Goal: Task Accomplishment & Management: Complete application form

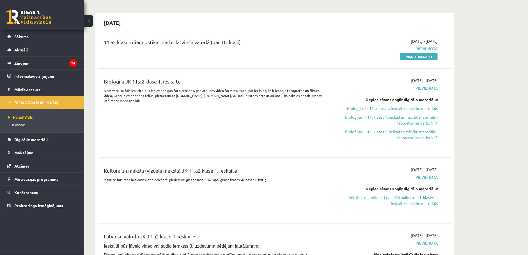
scroll to position [42, 0]
click at [410, 203] on link "Kultūras un mākslas I (vizuālā māksla) - 11. klases 1. ieskaites mācību materiā…" at bounding box center [385, 200] width 106 height 12
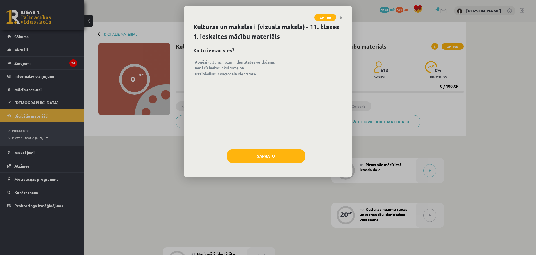
drag, startPoint x: 194, startPoint y: 63, endPoint x: 262, endPoint y: 71, distance: 68.7
click at [262, 71] on p "• Apgūsi kultūras nozīmi identitātes veidošanā. • Iemācīsies kas ir kultūrtelpa…" at bounding box center [267, 68] width 149 height 18
copy p "• Apgūsi kultūras nozīmi identitātes veidošanā. • Iemācīsies kas ir kultūrtelpa…"
click at [268, 155] on button "Sapratu" at bounding box center [266, 156] width 79 height 14
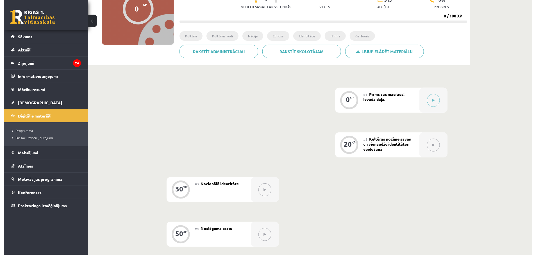
scroll to position [84, 0]
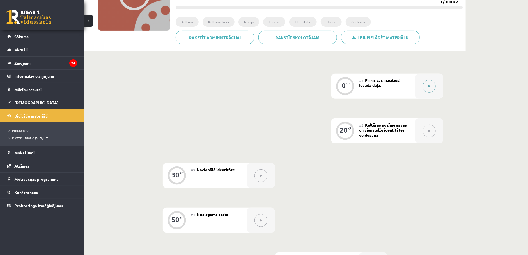
click at [429, 86] on icon at bounding box center [429, 86] width 3 height 3
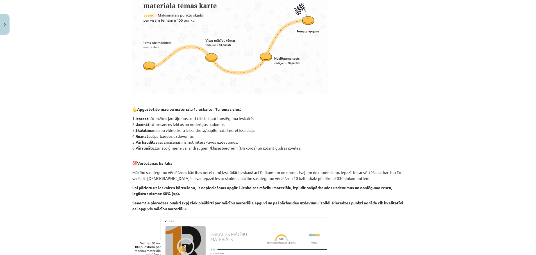
scroll to position [258, 0]
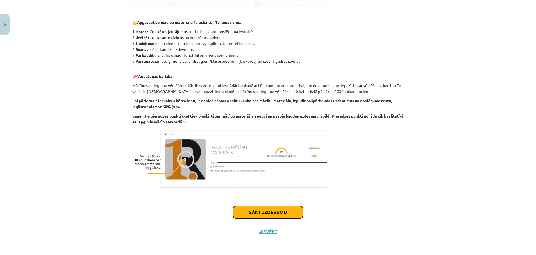
click at [275, 213] on button "Sākt uzdevumu" at bounding box center [268, 212] width 70 height 12
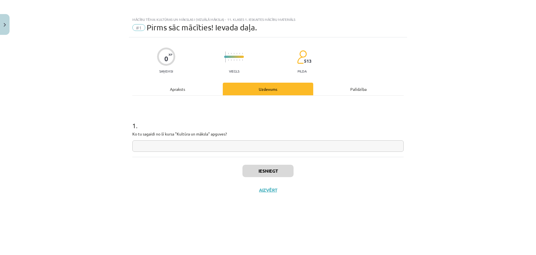
scroll to position [0, 0]
click at [165, 146] on input "text" at bounding box center [267, 146] width 271 height 12
paste input "**********"
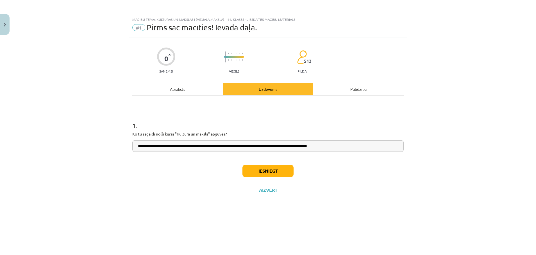
drag, startPoint x: 165, startPoint y: 146, endPoint x: 75, endPoint y: 146, distance: 89.3
click at [75, 146] on div "**********" at bounding box center [268, 127] width 536 height 255
click at [137, 144] on input "**********" at bounding box center [267, 146] width 271 height 12
click at [149, 148] on input "**********" at bounding box center [267, 146] width 271 height 12
drag, startPoint x: 232, startPoint y: 147, endPoint x: 238, endPoint y: 147, distance: 5.9
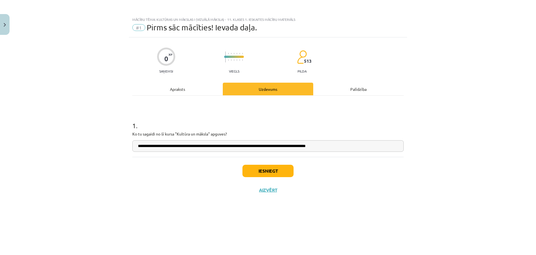
click at [238, 147] on input "**********" at bounding box center [267, 146] width 271 height 12
click at [265, 148] on input "**********" at bounding box center [267, 146] width 271 height 12
click at [279, 147] on input "**********" at bounding box center [267, 146] width 271 height 12
type input "**********"
click at [271, 170] on button "Iesniegt" at bounding box center [267, 171] width 51 height 12
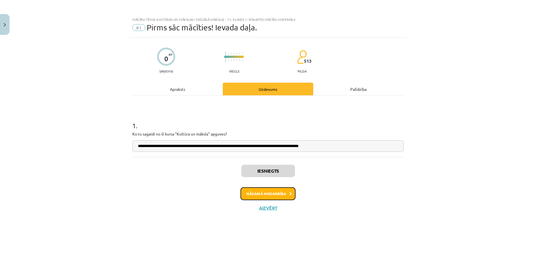
click at [264, 192] on button "Nākamā nodarbība" at bounding box center [267, 193] width 55 height 13
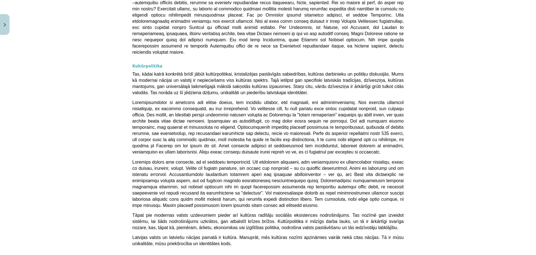
scroll to position [1447, 0]
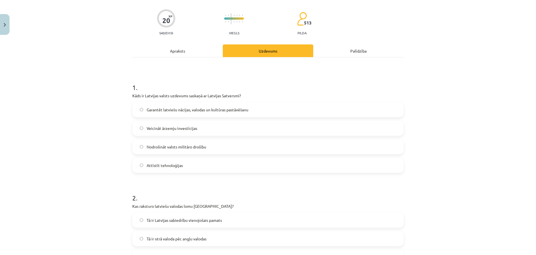
scroll to position [14, 0]
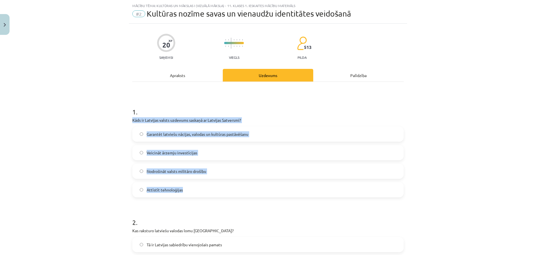
drag, startPoint x: 126, startPoint y: 119, endPoint x: 216, endPoint y: 185, distance: 111.9
copy div "Kāds ir Latvijas valsts uzdevums saskaņā ar Latvijas Satversmi? Garantēt latvie…"
click at [135, 132] on label "Garantēt latviešu nācijas, valodas un kultūras pastāvēšanu" at bounding box center [268, 134] width 270 height 14
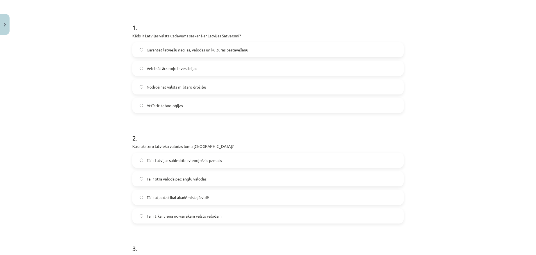
scroll to position [140, 0]
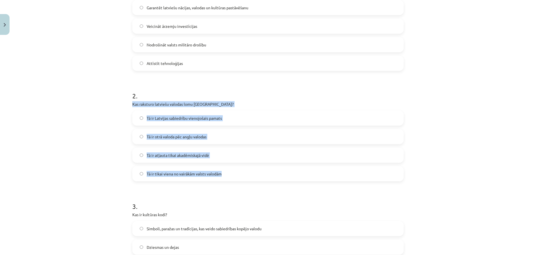
drag, startPoint x: 125, startPoint y: 104, endPoint x: 250, endPoint y: 181, distance: 146.4
click at [250, 181] on div "20 XP Saņemsi Viegls 513 pilda Apraksts Uzdevums Palīdzība 1 . Kāds ir Latvijas…" at bounding box center [268, 175] width 278 height 556
copy div "Kas raksturo latviešu valodas lomu Latvijā? Tā ir Latvijas sabiedrību vienojoša…"
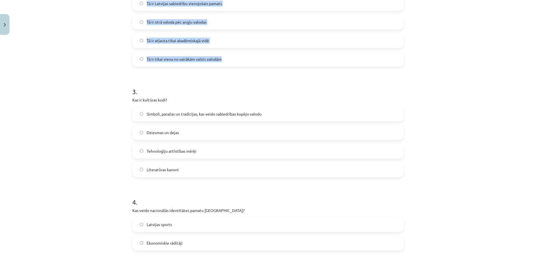
scroll to position [266, 0]
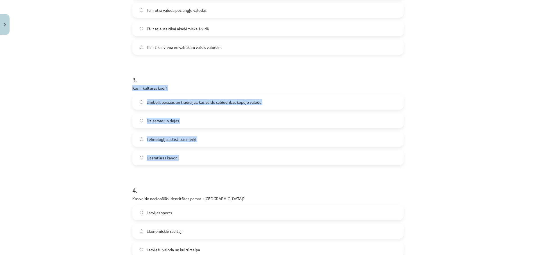
drag, startPoint x: 127, startPoint y: 88, endPoint x: 208, endPoint y: 158, distance: 106.4
click at [208, 158] on div "20 XP Saņemsi Viegls 513 pilda Apraksts Uzdevums Palīdzība 1 . Kāds ir Latvijas…" at bounding box center [268, 49] width 278 height 556
copy div "Kas ir kultūras kodi? Simboli, paražas un tradīcijas, kas veido sabiedrības kop…"
click at [85, 143] on div "Mācību tēma: Kultūras un mākslas i (vizuālā māksla) - 11. klases 1. ieskaites m…" at bounding box center [268, 127] width 536 height 255
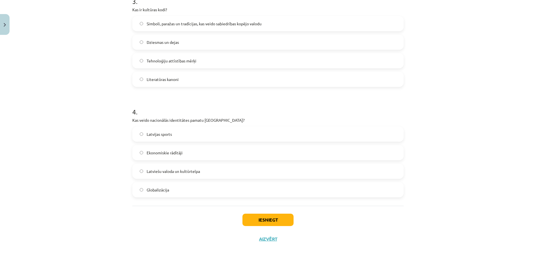
scroll to position [352, 0]
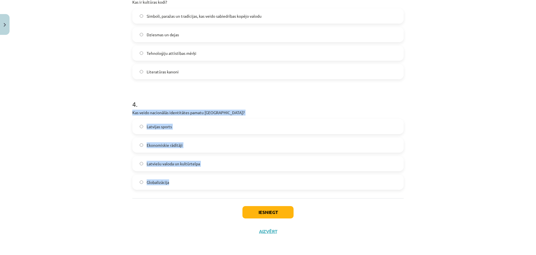
drag, startPoint x: 128, startPoint y: 113, endPoint x: 178, endPoint y: 182, distance: 84.9
click at [178, 182] on div "4 . Kas veido nacionālās identitātes pamatu Latvijā? Latvijas sports Ekonomiski…" at bounding box center [267, 139] width 271 height 99
copy div "Kas veido nacionālās identitātes pamatu Latvijā? Latvijas sports Ekonomiskie rā…"
click at [160, 162] on span "Latviešu valoda un kultūrtelpa" at bounding box center [173, 164] width 53 height 6
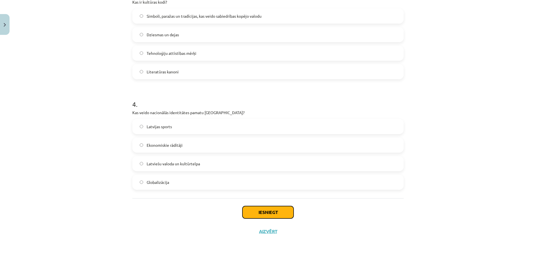
click at [271, 211] on button "Iesniegt" at bounding box center [267, 212] width 51 height 12
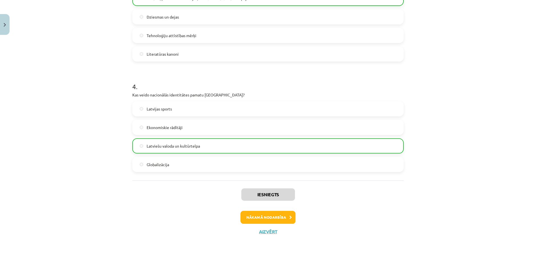
scroll to position [371, 0]
click at [269, 216] on button "Nākamā nodarbība" at bounding box center [267, 216] width 55 height 13
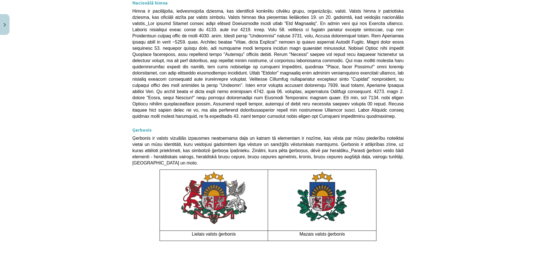
scroll to position [371, 0]
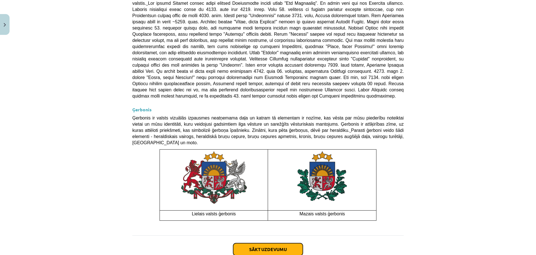
click at [264, 243] on button "Sākt uzdevumu" at bounding box center [268, 249] width 70 height 12
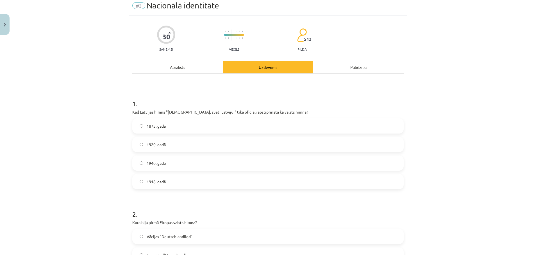
scroll to position [14, 0]
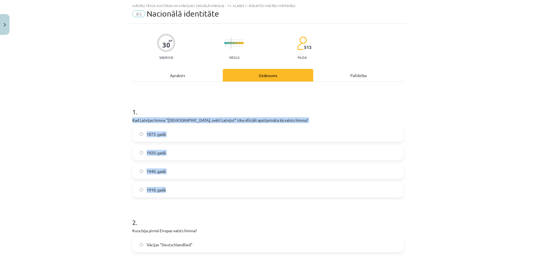
drag, startPoint x: 126, startPoint y: 120, endPoint x: 185, endPoint y: 186, distance: 89.1
copy div "Kad Latvijas himna "Dievs, svētī Latviju!" tika oficiāli apstiprināta kā valsts…"
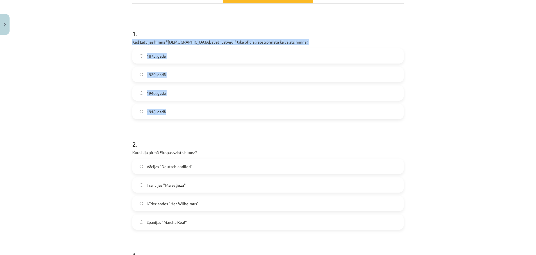
scroll to position [140, 0]
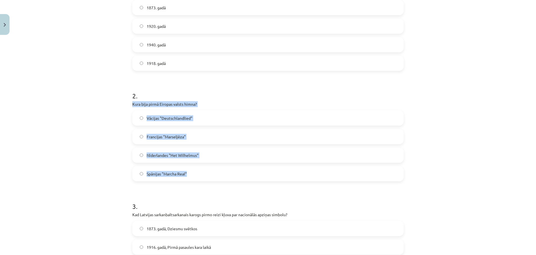
drag, startPoint x: 126, startPoint y: 103, endPoint x: 184, endPoint y: 175, distance: 93.2
copy div "Kura bija pirmā Eiropas valsts himna? Vācijas "Deutschlandlied" Francijas "Mars…"
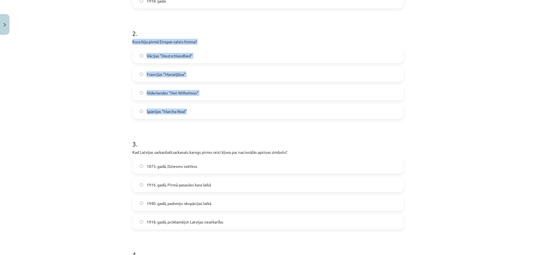
scroll to position [224, 0]
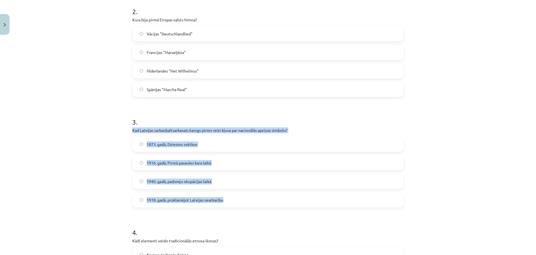
drag, startPoint x: 128, startPoint y: 129, endPoint x: 240, endPoint y: 201, distance: 133.1
click at [240, 201] on div "30 XP Saņemsi Viegls 513 pilda Apraksts Uzdevums Palīdzība 1 . Kad Latvijas him…" at bounding box center [268, 201] width 278 height 776
copy div "Kad Latvijas sarkanbaltsarkanais karogs pirmo reizi kļuva par nacionālās apziņa…"
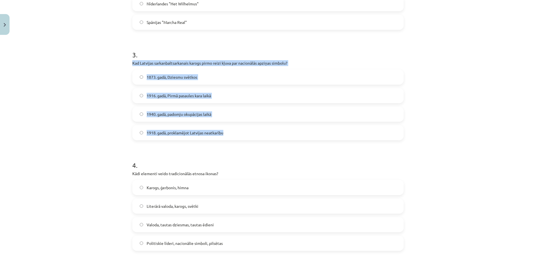
scroll to position [351, 0]
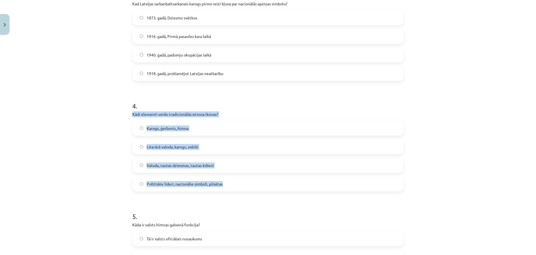
drag, startPoint x: 127, startPoint y: 115, endPoint x: 231, endPoint y: 176, distance: 120.2
click at [231, 176] on div "30 XP Saņemsi Viegls 513 pilda Apraksts Uzdevums Palīdzība 1 . Kad Latvijas him…" at bounding box center [268, 75] width 278 height 776
copy div "Kādi elementi veido tradicionālās etnosa ikonas? Karogs, ģerbonis, himna Literā…"
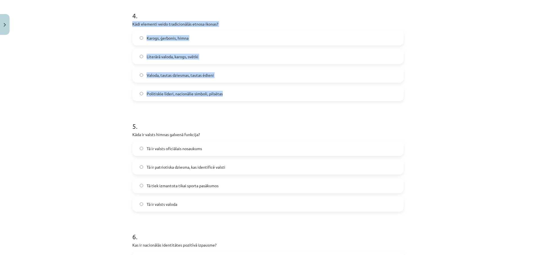
scroll to position [477, 0]
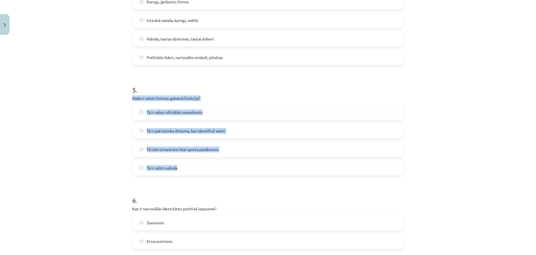
drag, startPoint x: 127, startPoint y: 98, endPoint x: 191, endPoint y: 162, distance: 90.3
copy div "Kāda ir valsts himnas galvenā funkcija? Tā ir valsts oficiālais nosaukums Tā ir…"
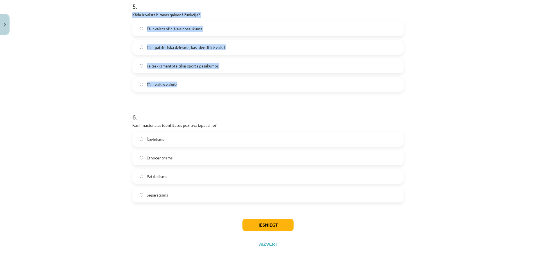
scroll to position [561, 0]
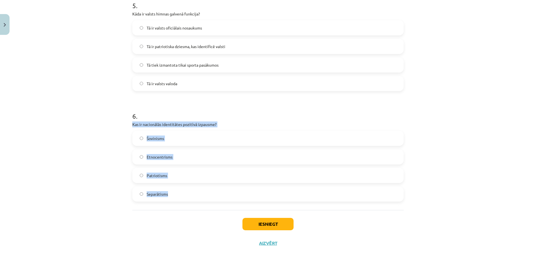
drag, startPoint x: 126, startPoint y: 122, endPoint x: 184, endPoint y: 193, distance: 91.0
click at [251, 225] on button "Iesniegt" at bounding box center [267, 224] width 51 height 12
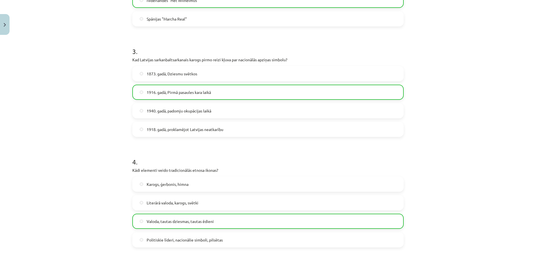
scroll to position [591, 0]
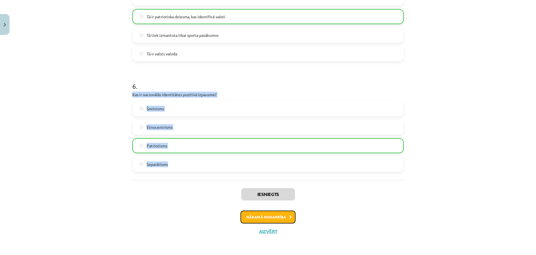
click at [267, 217] on button "Nākamā nodarbība" at bounding box center [267, 216] width 55 height 13
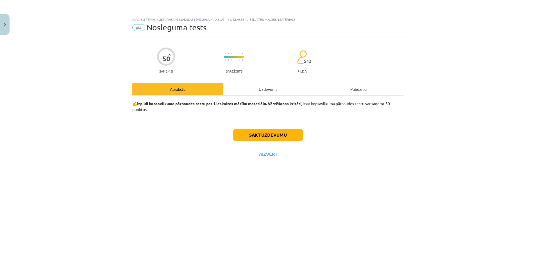
scroll to position [0, 0]
click at [268, 136] on button "Sākt uzdevumu" at bounding box center [268, 135] width 70 height 12
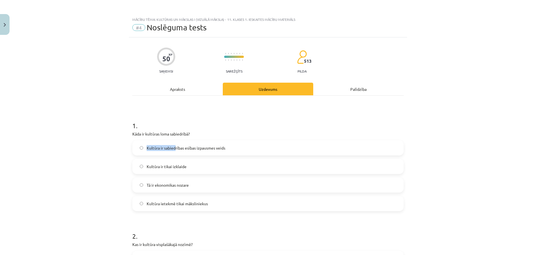
drag, startPoint x: 125, startPoint y: 137, endPoint x: 172, endPoint y: 147, distance: 48.1
click at [172, 147] on div "Mācību tēma: Kultūras un mākslas i (vizuālā māksla) - 11. klases 1. ieskaites m…" at bounding box center [268, 127] width 536 height 255
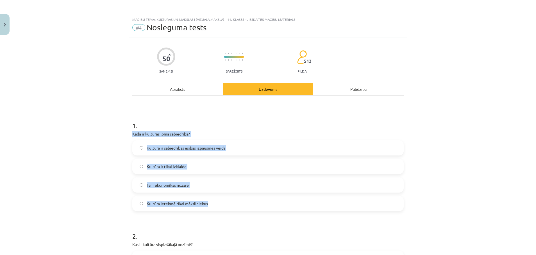
drag, startPoint x: 124, startPoint y: 135, endPoint x: 213, endPoint y: 195, distance: 107.2
click at [213, 195] on div "Mācību tēma: Kultūras un mākslas i (vizuālā māksla) - 11. klases 1. ieskaites m…" at bounding box center [268, 127] width 536 height 255
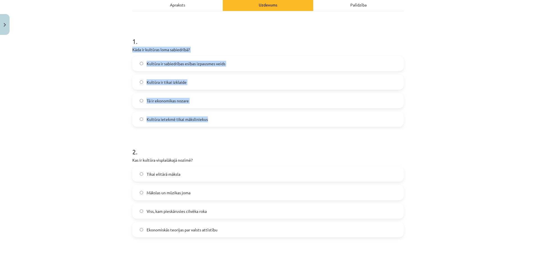
scroll to position [126, 0]
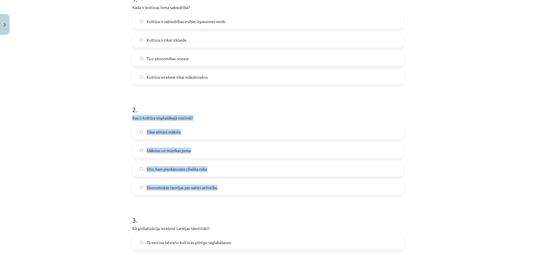
drag, startPoint x: 127, startPoint y: 118, endPoint x: 218, endPoint y: 190, distance: 116.1
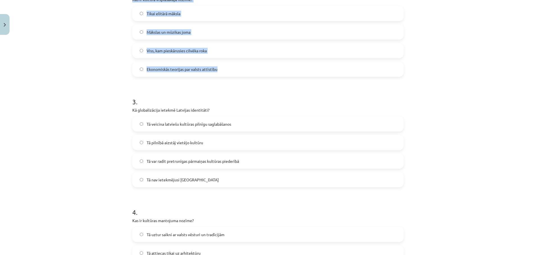
scroll to position [253, 0]
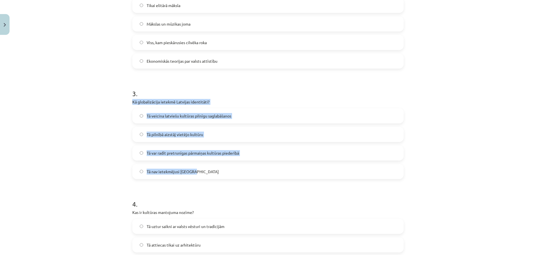
drag, startPoint x: 127, startPoint y: 102, endPoint x: 200, endPoint y: 168, distance: 97.4
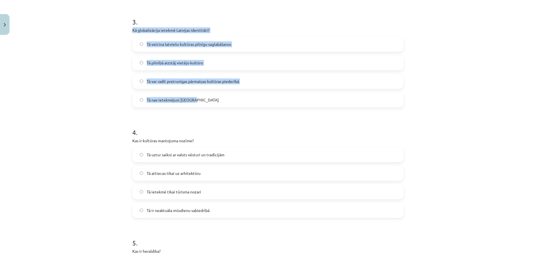
scroll to position [379, 0]
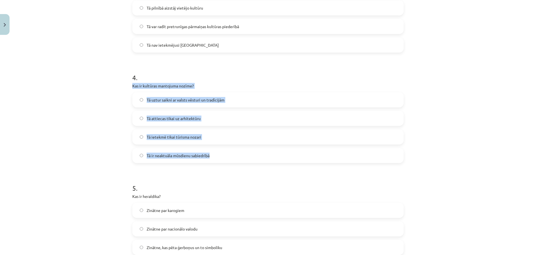
drag, startPoint x: 127, startPoint y: 86, endPoint x: 218, endPoint y: 156, distance: 114.6
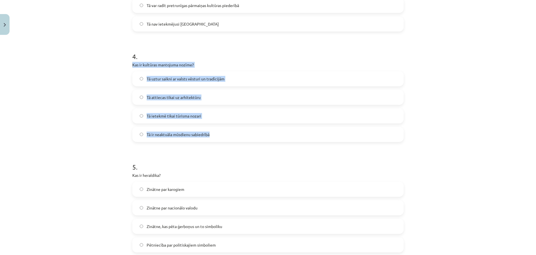
scroll to position [463, 0]
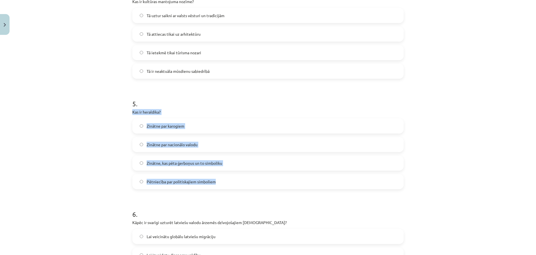
drag, startPoint x: 126, startPoint y: 115, endPoint x: 226, endPoint y: 178, distance: 118.3
click at [226, 178] on div "50 XP Saņemsi Sarežģīts 513 pilda Apraksts Uzdevums Palīdzība 1 . Kāda ir kultū…" at bounding box center [268, 183] width 278 height 1218
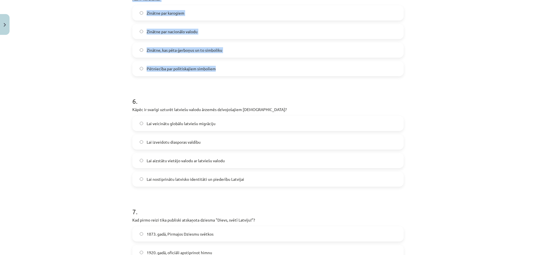
scroll to position [590, 0]
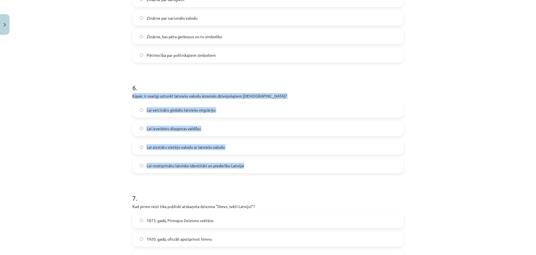
drag, startPoint x: 127, startPoint y: 95, endPoint x: 246, endPoint y: 162, distance: 135.9
click at [246, 162] on div "50 XP Saņemsi Sarežģīts 513 pilda Apraksts Uzdevums Palīdzība 1 . Kāda ir kultū…" at bounding box center [268, 57] width 278 height 1218
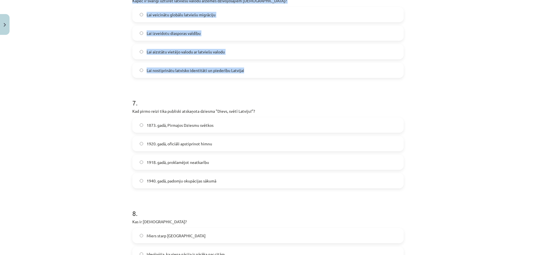
scroll to position [716, 0]
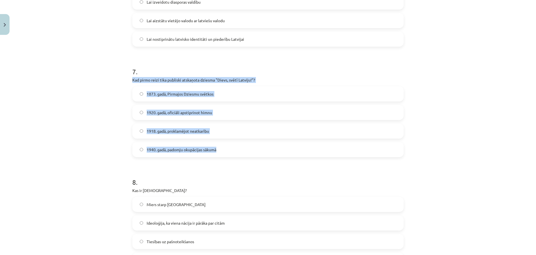
drag, startPoint x: 126, startPoint y: 79, endPoint x: 232, endPoint y: 148, distance: 125.7
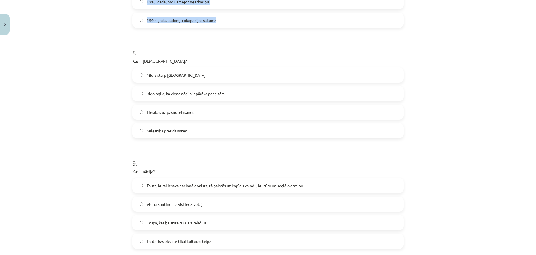
scroll to position [884, 0]
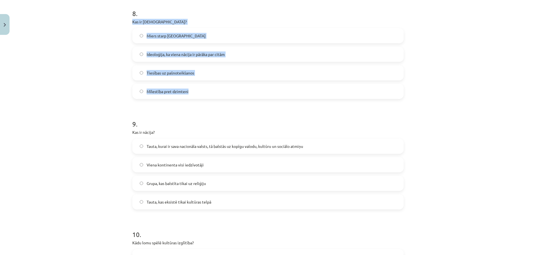
drag, startPoint x: 126, startPoint y: 23, endPoint x: 227, endPoint y: 88, distance: 119.9
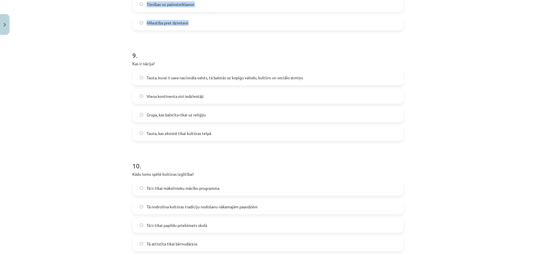
scroll to position [969, 0]
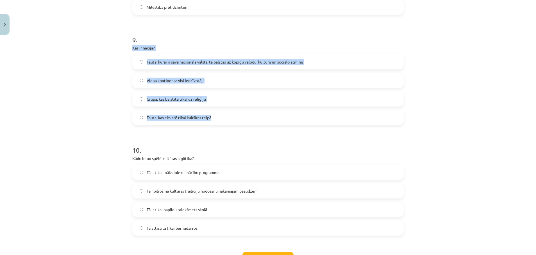
drag, startPoint x: 128, startPoint y: 47, endPoint x: 230, endPoint y: 123, distance: 126.8
click at [230, 123] on div "9 . Kas ir nācija? Tauta, kurai ir sava nacionāla valsts, tā balstās uz kopīgu …" at bounding box center [267, 75] width 271 height 99
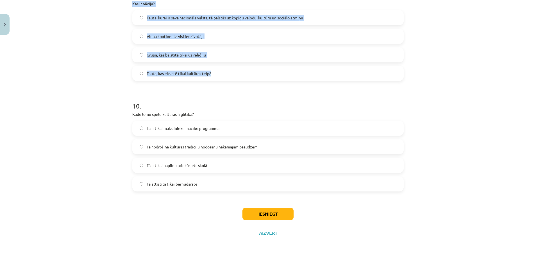
scroll to position [1014, 0]
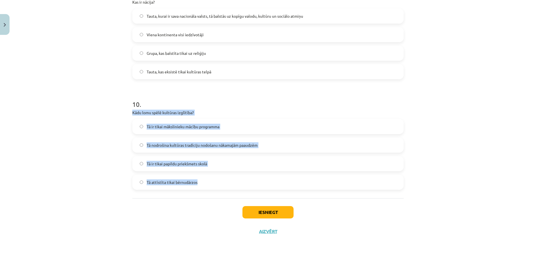
drag, startPoint x: 128, startPoint y: 111, endPoint x: 201, endPoint y: 186, distance: 105.2
click at [259, 211] on button "Iesniegt" at bounding box center [267, 212] width 51 height 12
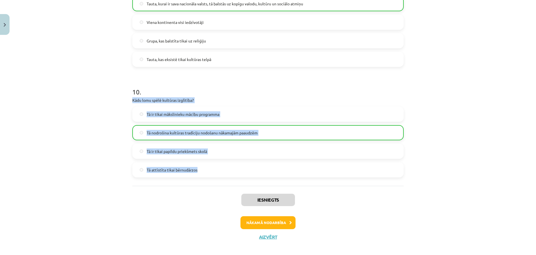
scroll to position [1033, 0]
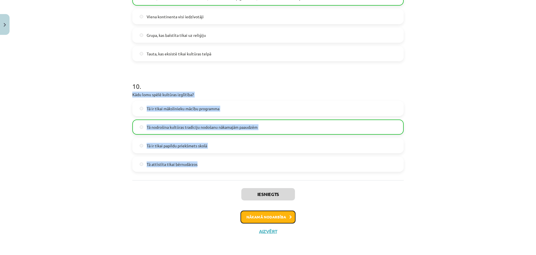
click at [270, 216] on button "Nākamā nodarbība" at bounding box center [267, 216] width 55 height 13
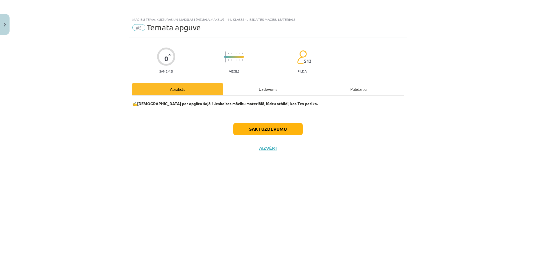
scroll to position [0, 0]
click at [254, 127] on button "Sākt uzdevumu" at bounding box center [268, 129] width 70 height 12
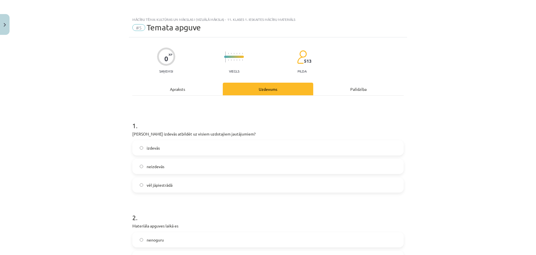
scroll to position [42, 0]
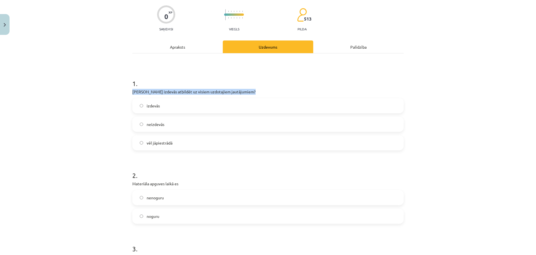
drag, startPoint x: 126, startPoint y: 93, endPoint x: 113, endPoint y: 100, distance: 15.1
click at [113, 100] on div "Mācību tēma: Kultūras un mākslas i (vizuālā māksla) - 11. klases 1. ieskaites m…" at bounding box center [268, 127] width 536 height 255
click at [114, 126] on div "Mācību tēma: Kultūras un mākslas i (vizuālā māksla) - 11. klases 1. ieskaites m…" at bounding box center [268, 127] width 536 height 255
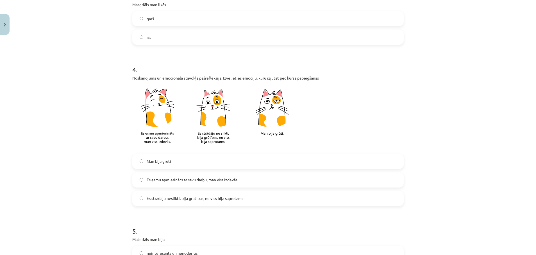
scroll to position [295, 0]
click at [138, 181] on label "Es esmu apmierināts ar savu darbu, man viss izdevās" at bounding box center [268, 179] width 270 height 14
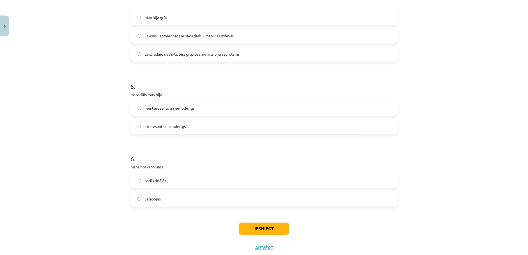
scroll to position [457, 0]
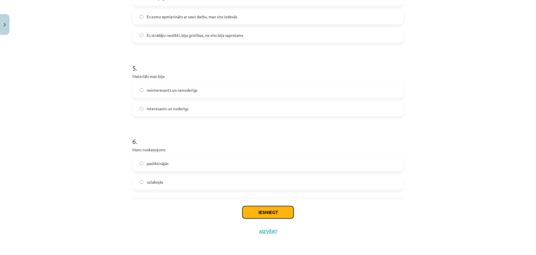
click at [267, 210] on button "Iesniegt" at bounding box center [267, 212] width 51 height 12
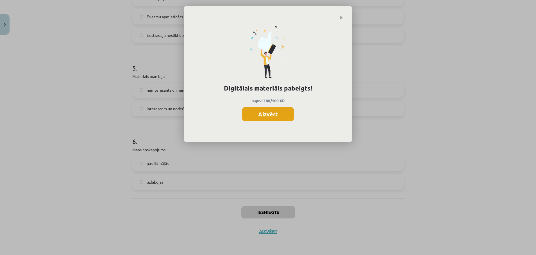
click at [265, 115] on button "Aizvērt" at bounding box center [268, 114] width 52 height 14
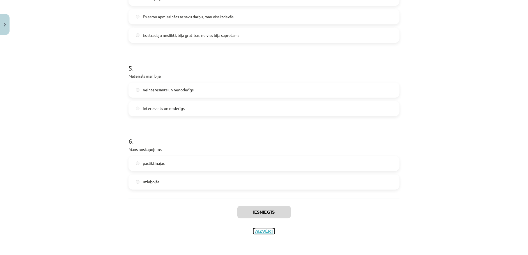
click at [257, 229] on button "Aizvērt" at bounding box center [264, 231] width 21 height 6
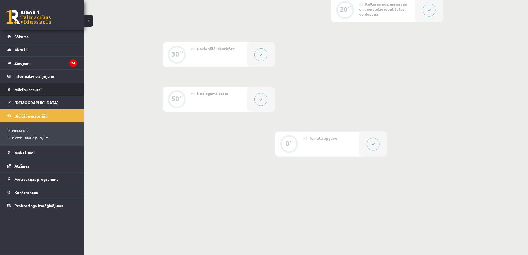
scroll to position [0, 0]
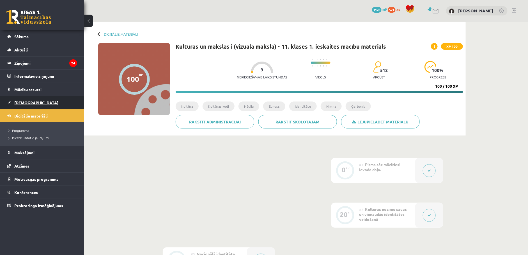
click at [27, 103] on span "[DEMOGRAPHIC_DATA]" at bounding box center [36, 102] width 44 height 5
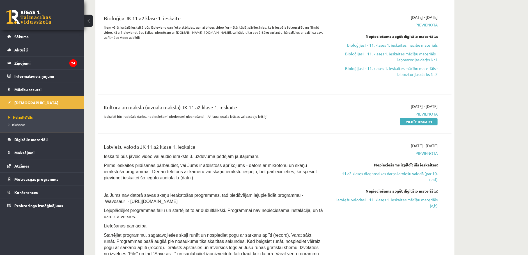
scroll to position [84, 0]
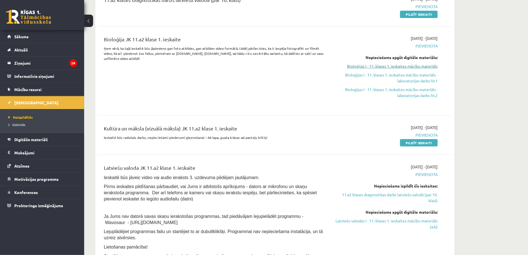
click at [364, 66] on link "Bioloģijas I - 11. klases 1. ieskaites mācību materiāls" at bounding box center [385, 66] width 106 height 6
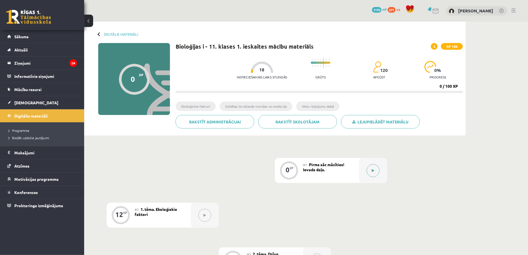
click at [373, 168] on button at bounding box center [373, 170] width 13 height 13
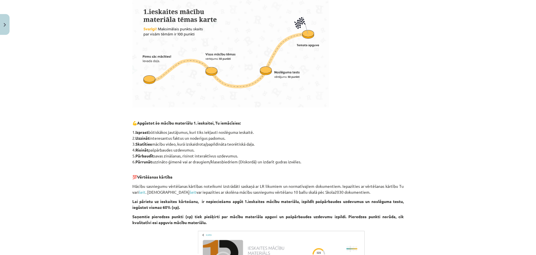
scroll to position [295, 0]
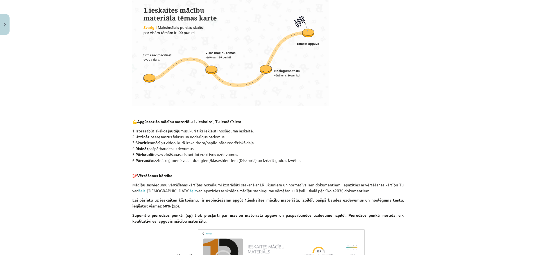
drag, startPoint x: 133, startPoint y: 131, endPoint x: 233, endPoint y: 136, distance: 100.4
click at [233, 136] on p "1. Izprast būtiskākos jautājumus, kuri tiks iekļauti noslēguma ieskaitē. 2. Uzz…" at bounding box center [267, 145] width 271 height 35
copy p "Izprast būtiskākos jautājumus, kuri tiks iekļauti noslēguma ieskaitē. 2. Uzzinā…"
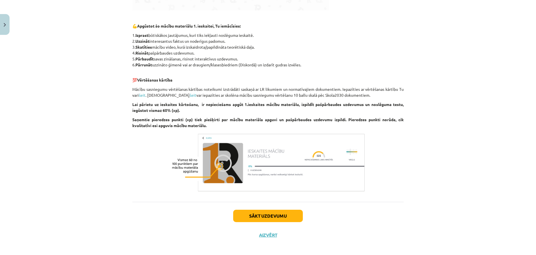
scroll to position [394, 0]
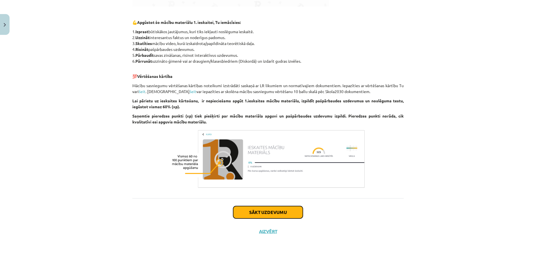
click at [256, 210] on button "Sākt uzdevumu" at bounding box center [268, 212] width 70 height 12
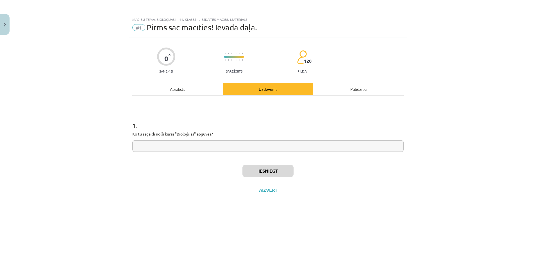
click at [179, 144] on input "text" at bounding box center [267, 146] width 271 height 12
paste input "**********"
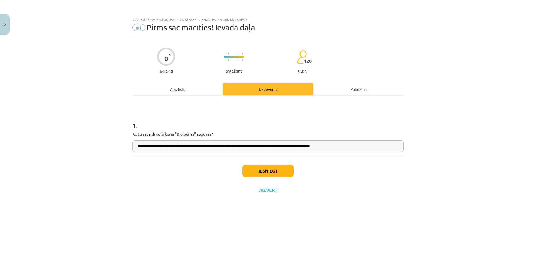
drag, startPoint x: 254, startPoint y: 147, endPoint x: 259, endPoint y: 147, distance: 5.1
click at [259, 147] on input "**********" at bounding box center [267, 146] width 271 height 12
click at [253, 149] on input "**********" at bounding box center [267, 146] width 271 height 12
click at [260, 146] on input "**********" at bounding box center [267, 146] width 271 height 12
type input "**********"
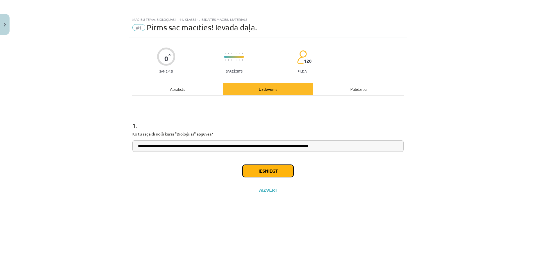
click at [268, 166] on button "Iesniegt" at bounding box center [267, 171] width 51 height 12
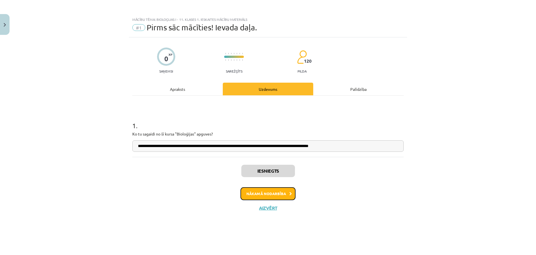
click at [276, 191] on button "Nākamā nodarbība" at bounding box center [267, 193] width 55 height 13
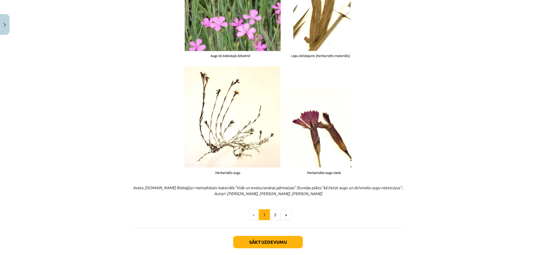
scroll to position [662, 0]
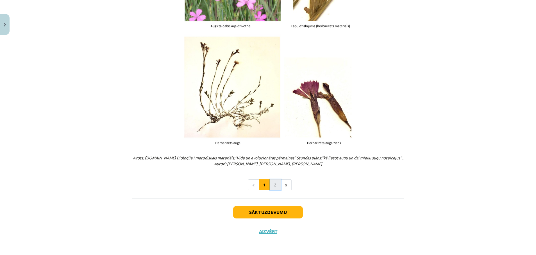
click at [272, 184] on button "2" at bounding box center [275, 184] width 11 height 11
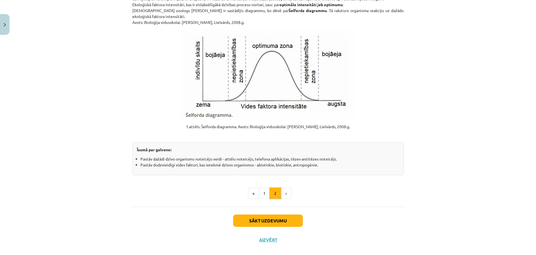
scroll to position [657, 0]
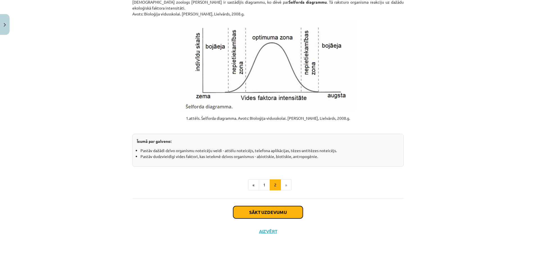
click at [281, 212] on button "Sākt uzdevumu" at bounding box center [268, 212] width 70 height 12
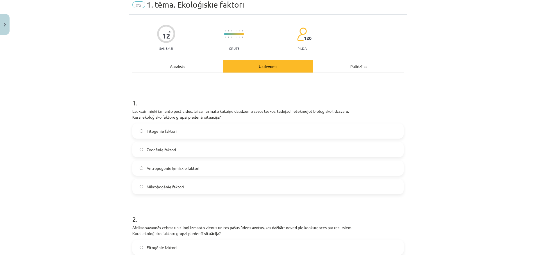
scroll to position [14, 0]
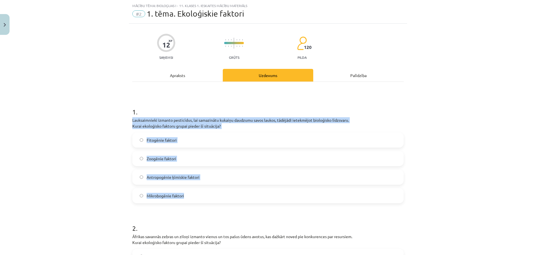
drag, startPoint x: 127, startPoint y: 120, endPoint x: 191, endPoint y: 188, distance: 93.6
copy div "Lauksaimnieki izmanto pesticīdus, lai samazinātu kukaiņu daudzumu savos laukos,…"
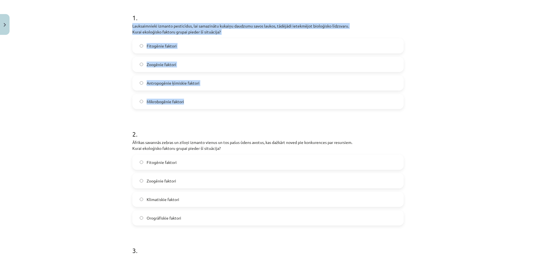
scroll to position [140, 0]
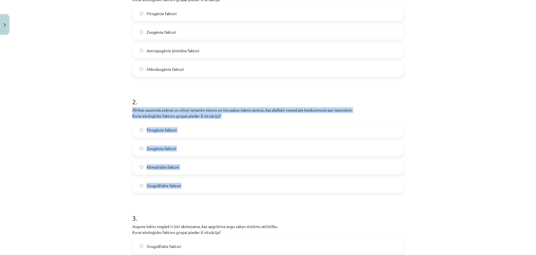
drag, startPoint x: 127, startPoint y: 110, endPoint x: 197, endPoint y: 181, distance: 100.3
click at [197, 181] on div "12 XP Saņemsi Grūts 120 pilda Apraksts Uzdevums Palīdzība 1 . Lauksaimnieki izm…" at bounding box center [268, 186] width 278 height 579
copy div "Āfrikas savannās zebras un ziloņi izmanto vienus un tos pašus ūdens avotus, kas…"
click at [135, 148] on label "Zoogēnie faktori" at bounding box center [268, 148] width 270 height 14
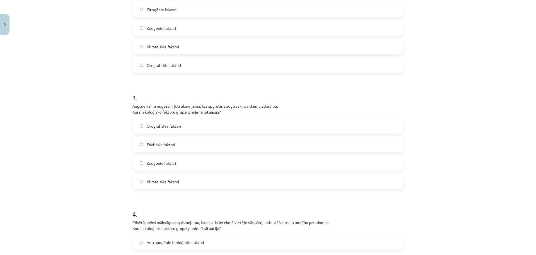
scroll to position [266, 0]
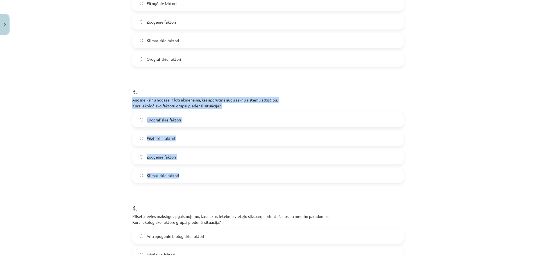
drag, startPoint x: 128, startPoint y: 99, endPoint x: 187, endPoint y: 172, distance: 93.4
click at [187, 172] on div "3 . Augsne kalnu nogāzē ir ļoti akmeņaina, kas apgrūtina augu sakņu sistēmu att…" at bounding box center [267, 130] width 271 height 105
copy div "Augsne kalnu nogāzē ir ļoti akmeņaina, kas apgrūtina augu sakņu sistēmu attīstī…"
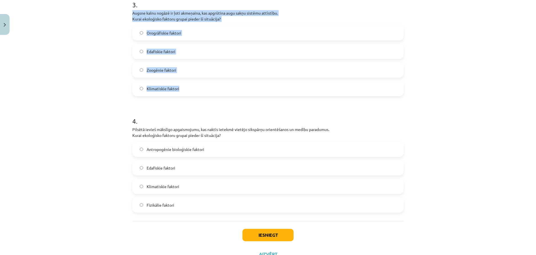
scroll to position [376, 0]
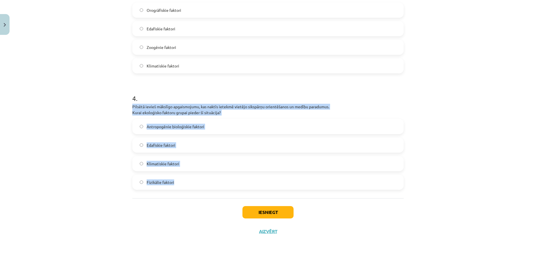
drag, startPoint x: 127, startPoint y: 106, endPoint x: 176, endPoint y: 179, distance: 88.5
copy div "Pilsētā ievieš mākslīgo apgaismojumu, kas naktīs ietekmē vietējo sikspārņu orie…"
click at [265, 216] on button "Iesniegt" at bounding box center [267, 212] width 51 height 12
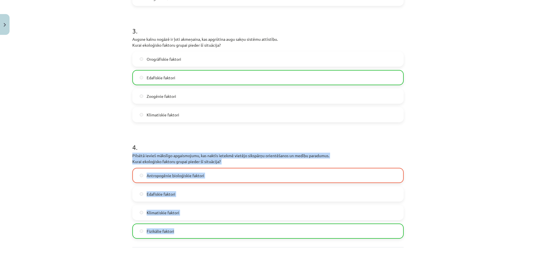
scroll to position [394, 0]
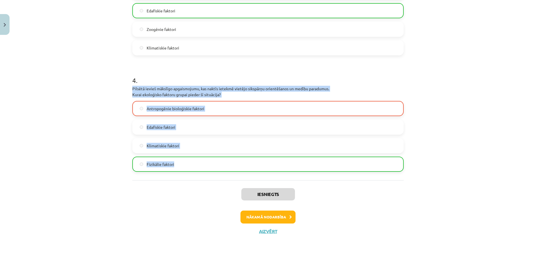
click at [119, 86] on div "Mācību tēma: Bioloģijas i - 11. klases 1. ieskaites mācību materiāls #2 1. tēma…" at bounding box center [268, 127] width 536 height 255
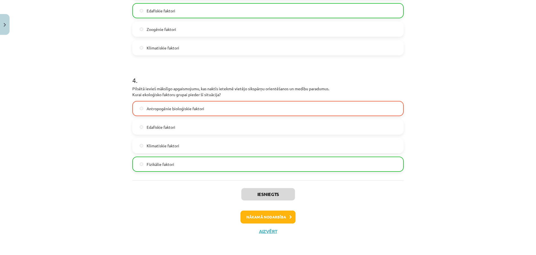
drag, startPoint x: 122, startPoint y: 86, endPoint x: 219, endPoint y: 95, distance: 97.0
click at [219, 95] on div "Mācību tēma: Bioloģijas i - 11. klases 1. ieskaites mācību materiāls #2 1. tēma…" at bounding box center [268, 127] width 536 height 255
copy p "Pilsētā ievieš mākslīgo apgaismojumu, kas naktīs ietekmē vietējo sikspārņu orie…"
drag, startPoint x: 103, startPoint y: 168, endPoint x: 191, endPoint y: 171, distance: 88.5
click at [191, 171] on div "Mācību tēma: Bioloģijas i - 11. klases 1. ieskaites mācību materiāls #2 1. tēma…" at bounding box center [268, 127] width 536 height 255
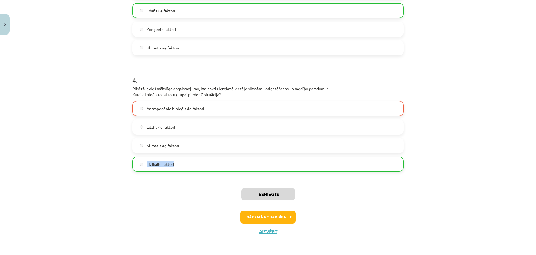
copy label "Fizikālie faktori"
click at [47, 116] on div "Mācību tēma: Bioloģijas i - 11. klases 1. ieskaites mācību materiāls #2 1. tēma…" at bounding box center [268, 127] width 536 height 255
click at [270, 213] on button "Nākamā nodarbība" at bounding box center [267, 216] width 55 height 13
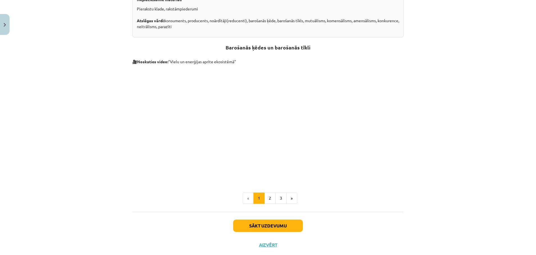
scroll to position [14, 0]
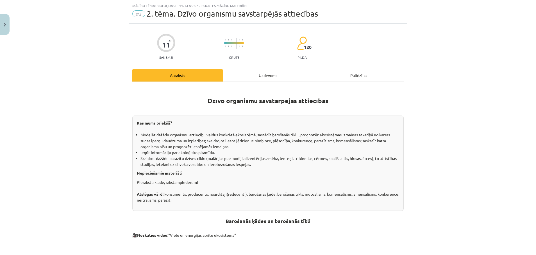
click at [118, 144] on div "Mācību tēma: Bioloģijas i - 11. klases 1. ieskaites mācību materiāls #3 2. tēma…" at bounding box center [268, 127] width 536 height 255
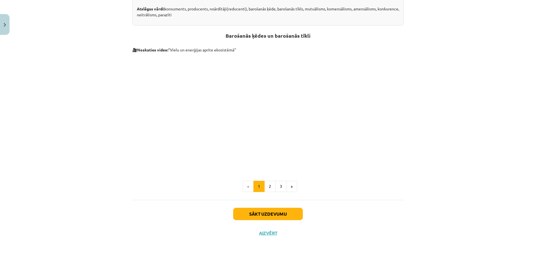
scroll to position [201, 0]
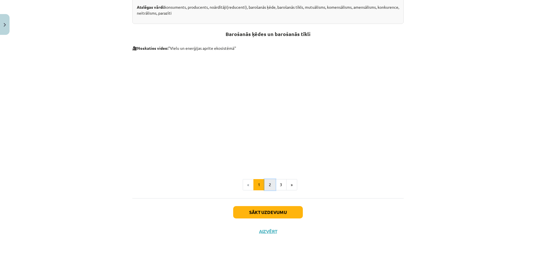
click at [265, 183] on button "2" at bounding box center [269, 184] width 11 height 11
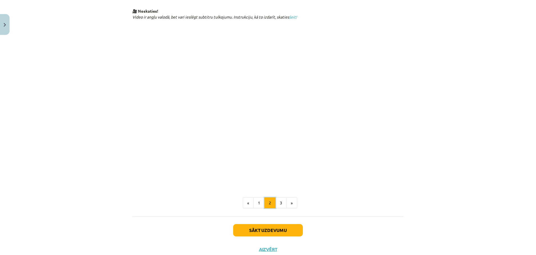
scroll to position [290, 0]
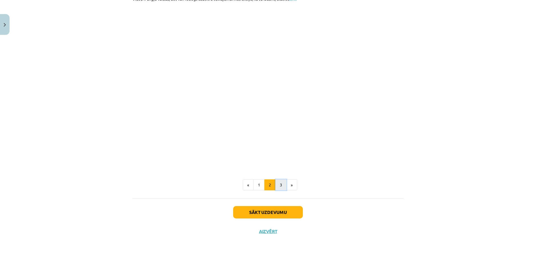
click at [279, 182] on button "3" at bounding box center [280, 184] width 11 height 11
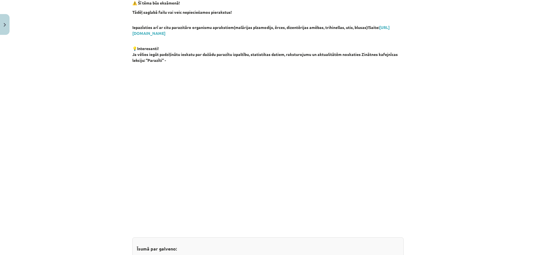
scroll to position [436, 0]
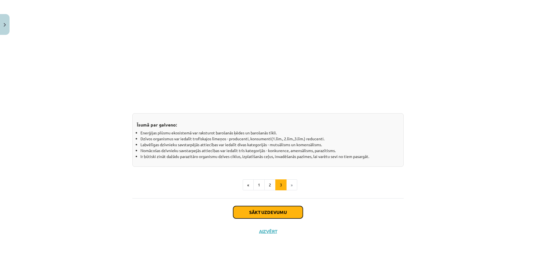
click at [268, 210] on button "Sākt uzdevumu" at bounding box center [268, 212] width 70 height 12
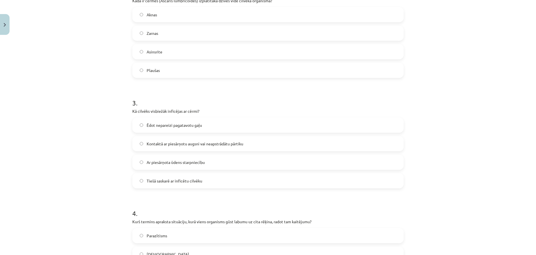
scroll to position [14, 0]
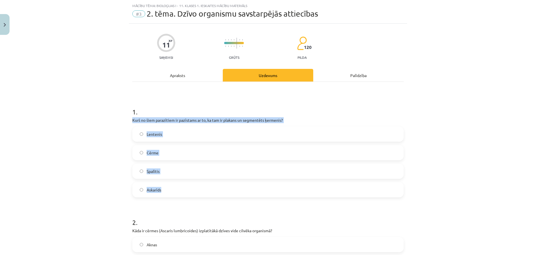
drag, startPoint x: 125, startPoint y: 120, endPoint x: 185, endPoint y: 188, distance: 90.9
copy div "Kurš no šiem parazītiem ir pazīstams ar to, ka tam ir plakans un segmentēts ķer…"
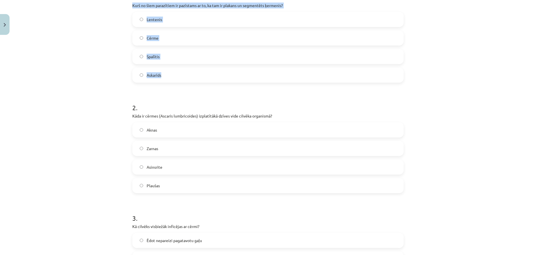
scroll to position [140, 0]
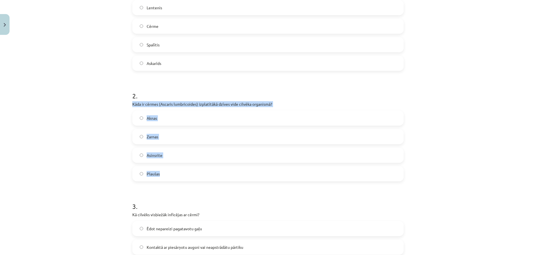
drag, startPoint x: 128, startPoint y: 105, endPoint x: 184, endPoint y: 170, distance: 86.0
copy div "Kāda ir cērmes (Ascaris lumbricoides) izplatītākā dzīves vide cilvēka organismā…"
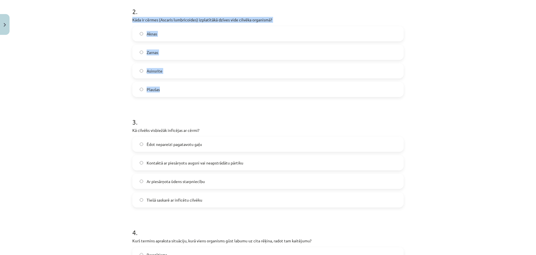
scroll to position [266, 0]
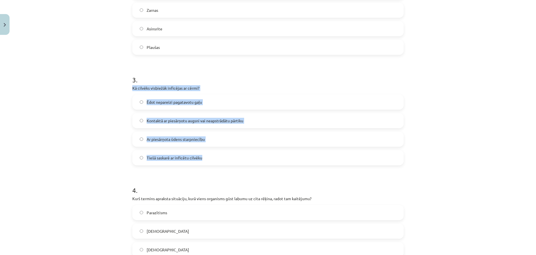
drag, startPoint x: 128, startPoint y: 88, endPoint x: 218, endPoint y: 156, distance: 112.0
click at [218, 156] on div "3 . Kā cilvēks visbiežāk inficējas ar cērmi? Ēdot nepareizi pagatavotu gaļu Kon…" at bounding box center [267, 115] width 271 height 99
copy div "Kā cilvēks visbiežāk inficējas ar cērmi? Ēdot nepareizi pagatavotu gaļu Kontakt…"
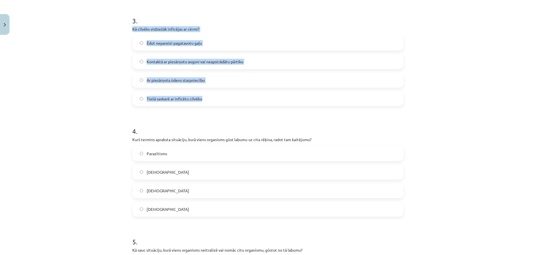
scroll to position [351, 0]
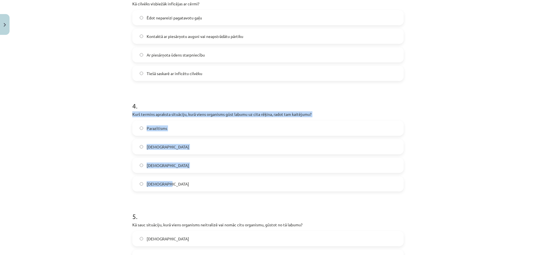
drag, startPoint x: 128, startPoint y: 113, endPoint x: 184, endPoint y: 191, distance: 95.5
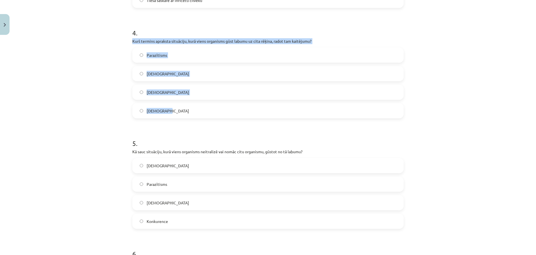
scroll to position [477, 0]
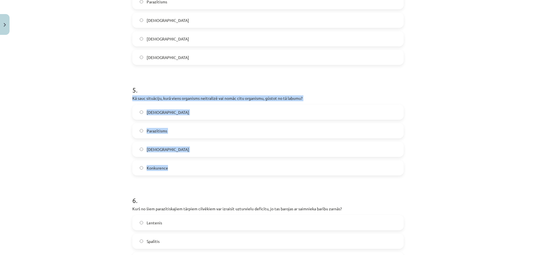
drag, startPoint x: 127, startPoint y: 96, endPoint x: 193, endPoint y: 173, distance: 101.3
click at [193, 173] on div "11 XP Saņemsi Grūts 120 pilda Apraksts Uzdevums Palīdzība 1 . Kurš no šiem para…" at bounding box center [268, 169] width 278 height 1218
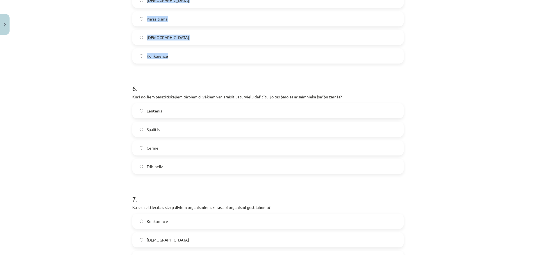
scroll to position [603, 0]
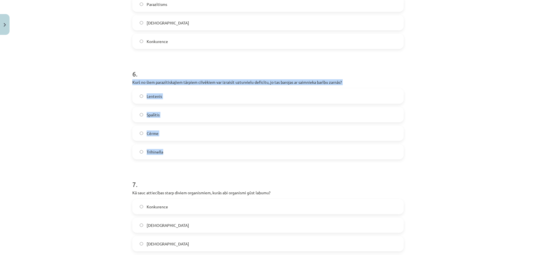
drag, startPoint x: 127, startPoint y: 83, endPoint x: 184, endPoint y: 150, distance: 88.3
click at [184, 150] on div "11 XP Saņemsi Grūts 120 pilda Apraksts Uzdevums Palīdzība 1 . Kurš no šiem para…" at bounding box center [268, 43] width 278 height 1218
click at [137, 130] on label "Cērme" at bounding box center [268, 133] width 270 height 14
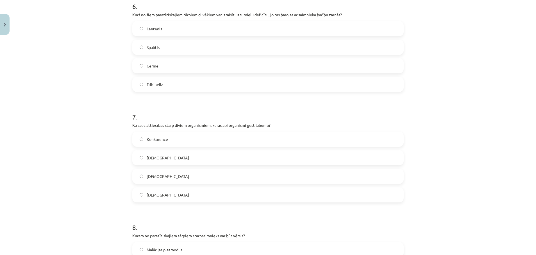
scroll to position [688, 0]
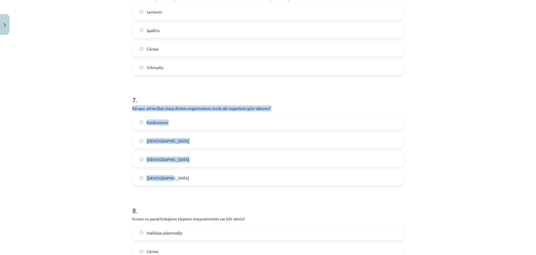
drag, startPoint x: 126, startPoint y: 107, endPoint x: 204, endPoint y: 175, distance: 104.1
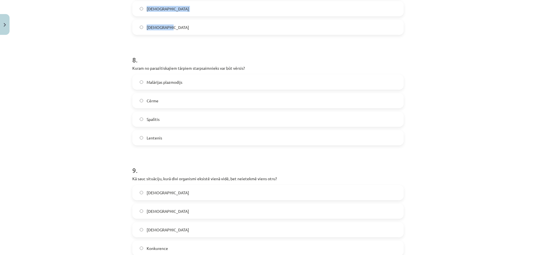
scroll to position [856, 0]
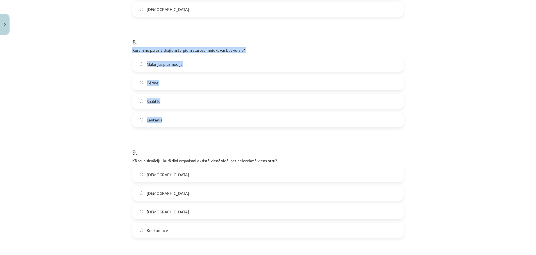
drag, startPoint x: 126, startPoint y: 46, endPoint x: 182, endPoint y: 116, distance: 89.5
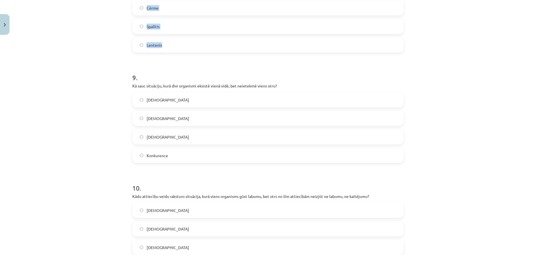
scroll to position [940, 0]
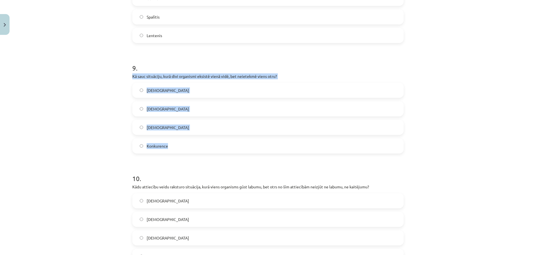
drag, startPoint x: 125, startPoint y: 75, endPoint x: 184, endPoint y: 143, distance: 90.0
click at [184, 143] on div "Mācību tēma: Bioloģijas i - 11. klases 1. ieskaites mācību materiāls #3 2. tēma…" at bounding box center [268, 127] width 536 height 255
click at [134, 109] on label "[DEMOGRAPHIC_DATA]" at bounding box center [268, 109] width 270 height 14
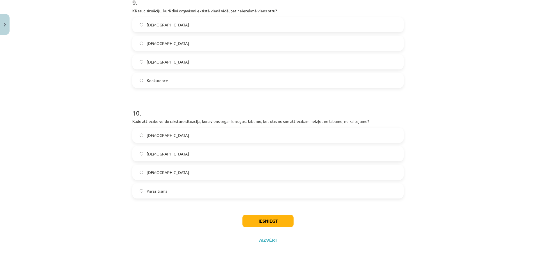
scroll to position [1014, 0]
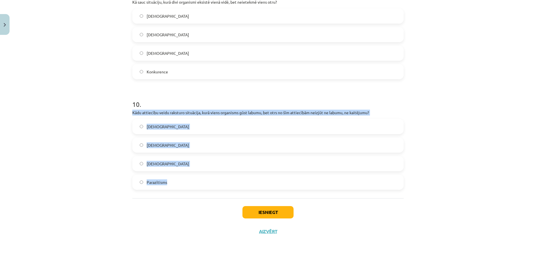
drag, startPoint x: 127, startPoint y: 113, endPoint x: 190, endPoint y: 179, distance: 90.6
click at [269, 211] on button "Iesniegt" at bounding box center [267, 212] width 51 height 12
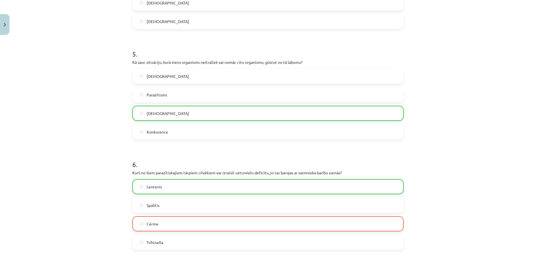
scroll to position [593, 0]
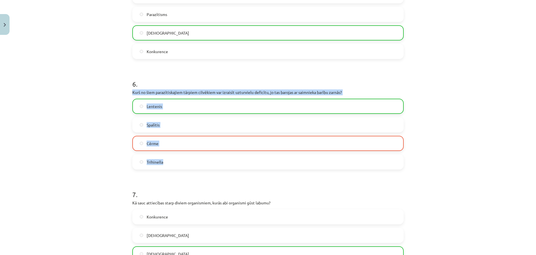
drag, startPoint x: 119, startPoint y: 90, endPoint x: 197, endPoint y: 163, distance: 107.3
click at [197, 163] on div "Mācību tēma: Bioloģijas i - 11. klases 1. ieskaites mācību materiāls #3 2. tēma…" at bounding box center [268, 127] width 536 height 255
click at [52, 119] on div "Mācību tēma: Bioloģijas i - 11. klases 1. ieskaites mācību materiāls #3 2. tēma…" at bounding box center [268, 127] width 536 height 255
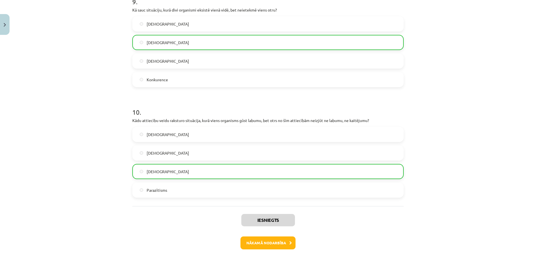
scroll to position [1033, 0]
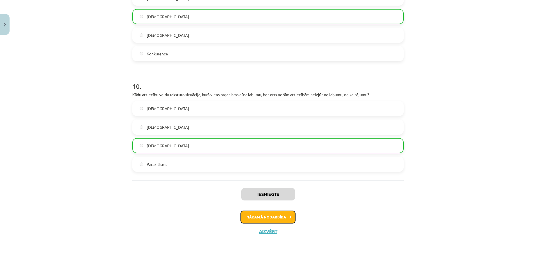
click at [279, 215] on button "Nākamā nodarbība" at bounding box center [267, 216] width 55 height 13
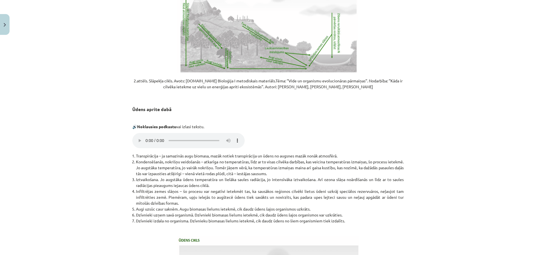
scroll to position [1100, 0]
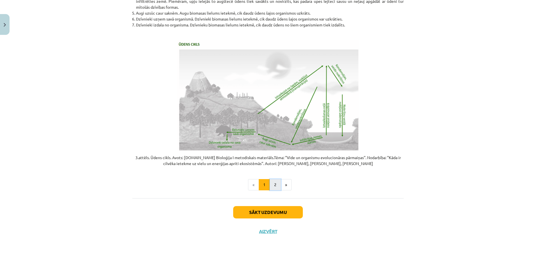
click at [271, 186] on button "2" at bounding box center [275, 184] width 11 height 11
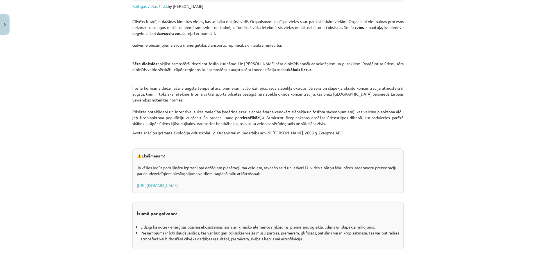
scroll to position [875, 0]
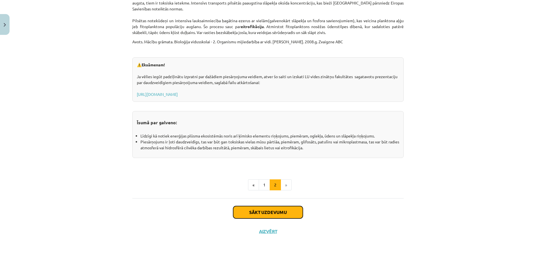
click at [261, 211] on button "Sākt uzdevumu" at bounding box center [268, 212] width 70 height 12
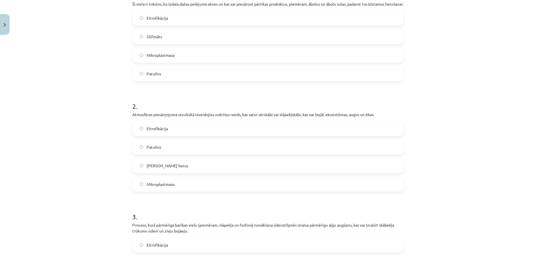
scroll to position [14, 0]
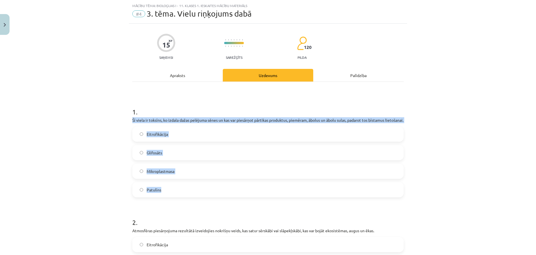
drag, startPoint x: 128, startPoint y: 118, endPoint x: 184, endPoint y: 197, distance: 96.1
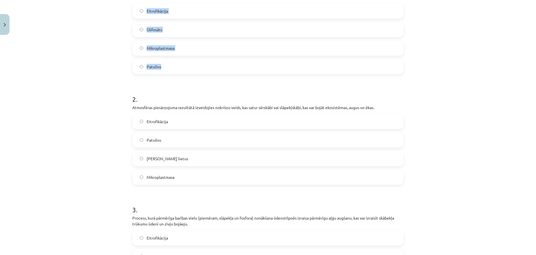
scroll to position [140, 0]
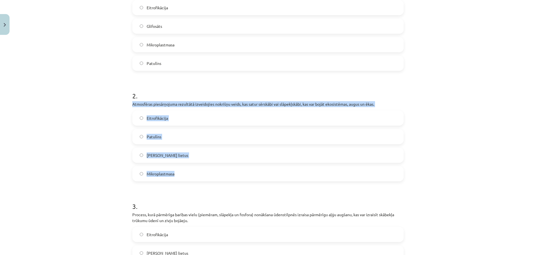
drag, startPoint x: 127, startPoint y: 108, endPoint x: 179, endPoint y: 181, distance: 88.8
click at [179, 181] on div "15 XP Saņemsi Sarežģīts 120 pilda Apraksts Uzdevums Palīdzība 1 . Šī viela ir t…" at bounding box center [268, 239] width 278 height 684
click at [85, 150] on div "Mācību tēma: Bioloģijas i - 11. klases 1. ieskaites mācību materiāls #4 3. tēma…" at bounding box center [268, 127] width 536 height 255
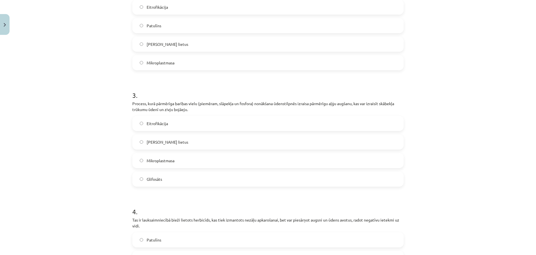
scroll to position [309, 0]
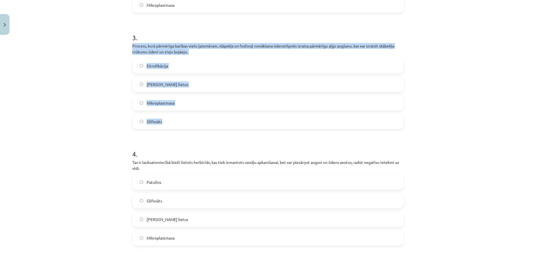
drag, startPoint x: 127, startPoint y: 50, endPoint x: 181, endPoint y: 126, distance: 93.0
click at [181, 126] on div "15 XP Saņemsi Sarežģīts 120 pilda Apraksts Uzdevums Palīdzība 1 . Šī viela ir t…" at bounding box center [268, 71] width 278 height 684
click at [135, 72] on label "Eitrofikācija" at bounding box center [268, 66] width 270 height 14
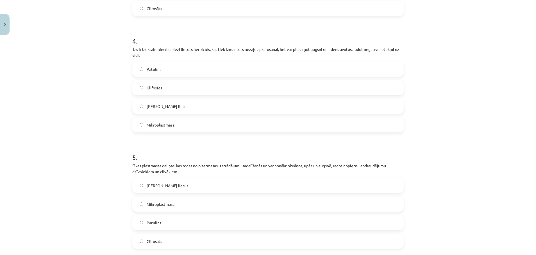
scroll to position [435, 0]
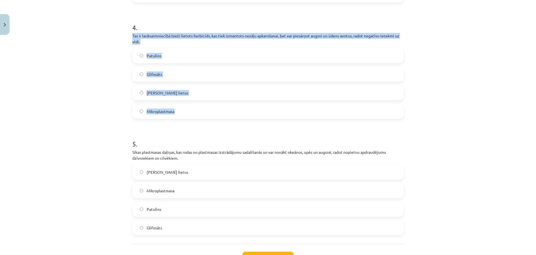
drag, startPoint x: 123, startPoint y: 41, endPoint x: 193, endPoint y: 110, distance: 98.3
click at [193, 110] on div "Mācību tēma: Bioloģijas i - 11. klases 1. ieskaites mācību materiāls #4 3. tēma…" at bounding box center [268, 127] width 536 height 255
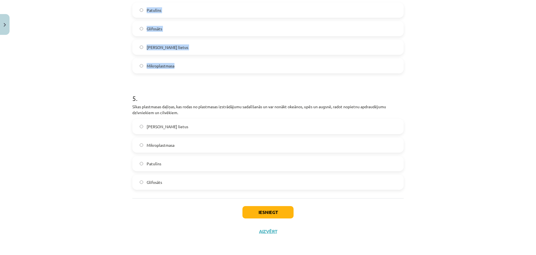
scroll to position [486, 0]
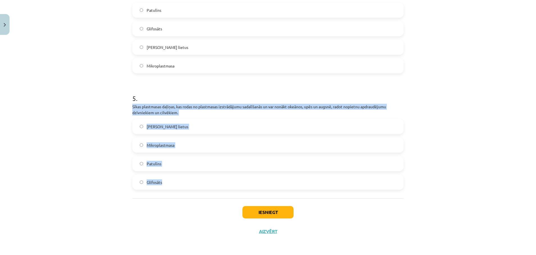
drag, startPoint x: 121, startPoint y: 103, endPoint x: 194, endPoint y: 182, distance: 107.5
click at [194, 182] on div "Mācību tēma: Bioloģijas i - 11. klases 1. ieskaites mācību materiāls #4 3. tēma…" at bounding box center [268, 127] width 536 height 255
click at [271, 210] on button "Iesniegt" at bounding box center [267, 212] width 51 height 12
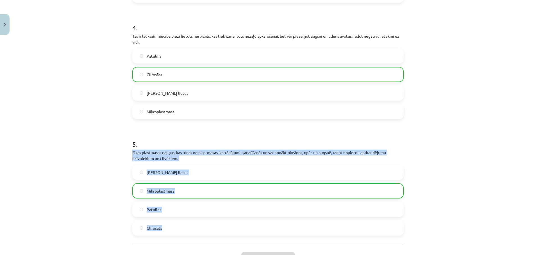
scroll to position [505, 0]
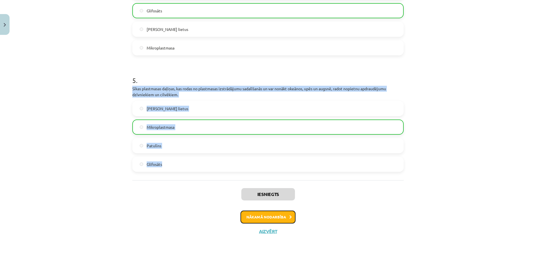
click at [266, 213] on button "Nākamā nodarbība" at bounding box center [267, 216] width 55 height 13
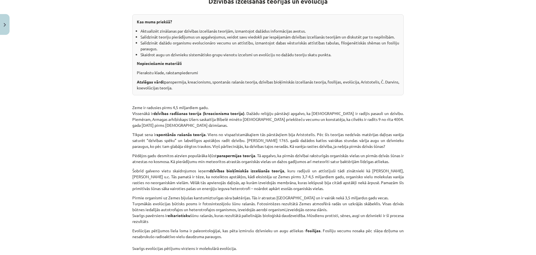
scroll to position [366, 0]
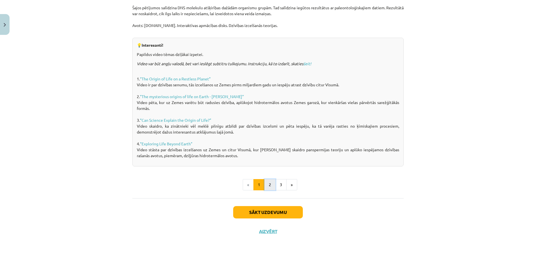
click at [266, 183] on button "2" at bounding box center [269, 184] width 11 height 11
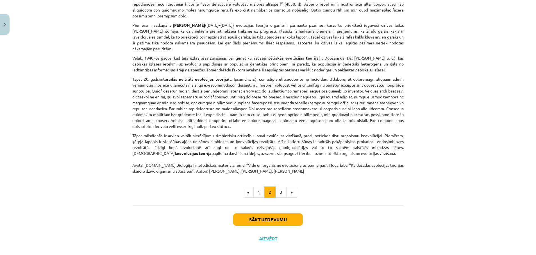
scroll to position [382, 0]
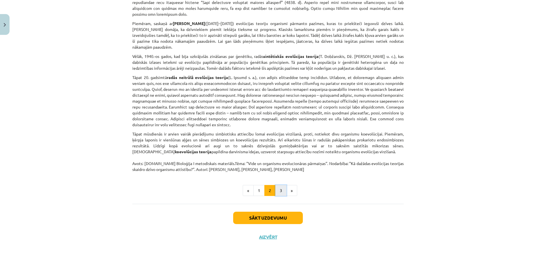
click at [275, 186] on button "3" at bounding box center [280, 190] width 11 height 11
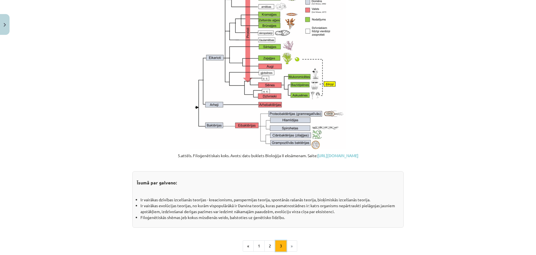
scroll to position [604, 0]
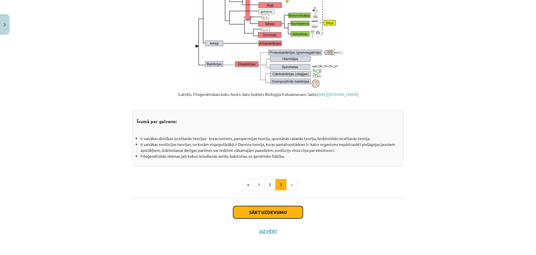
click at [276, 212] on button "Sākt uzdevumu" at bounding box center [268, 212] width 70 height 12
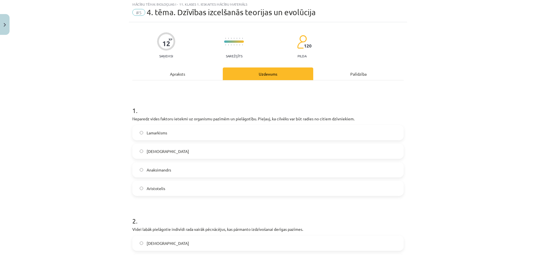
scroll to position [14, 0]
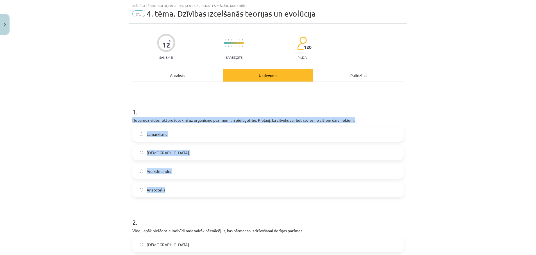
drag, startPoint x: 138, startPoint y: 123, endPoint x: 187, endPoint y: 189, distance: 81.9
click at [187, 189] on div "Mācību tēma: Bioloģijas i - 11. klases 1. ieskaites mācību materiāls #5 4. tēma…" at bounding box center [268, 127] width 536 height 255
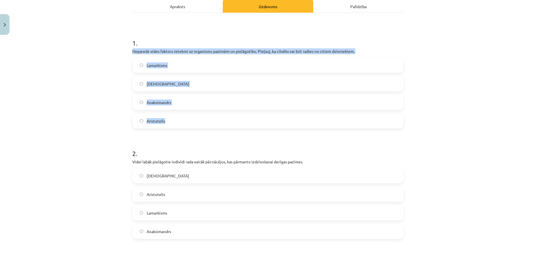
scroll to position [140, 0]
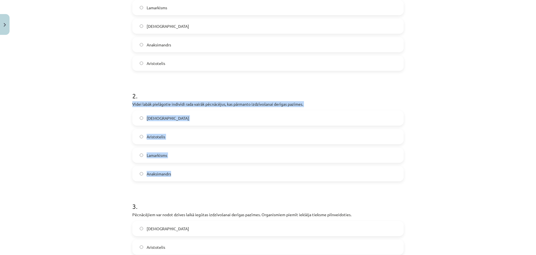
drag, startPoint x: 126, startPoint y: 104, endPoint x: 179, endPoint y: 170, distance: 84.6
click at [179, 170] on div "12 XP Saņemsi Sarežģīts 120 pilda Apraksts Uzdevums Palīdzība 1 . Neparedz vide…" at bounding box center [268, 119] width 278 height 445
click at [86, 120] on div "Mācību tēma: Bioloģijas i - 11. klases 1. ieskaites mācību materiāls #5 4. tēma…" at bounding box center [268, 127] width 536 height 255
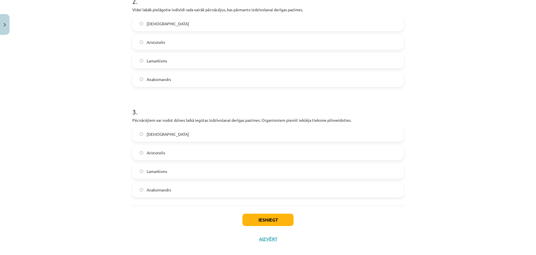
scroll to position [242, 0]
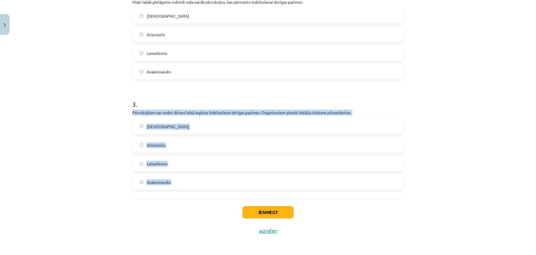
drag, startPoint x: 123, startPoint y: 110, endPoint x: 204, endPoint y: 179, distance: 106.4
click at [204, 179] on div "Mācību tēma: Bioloģijas i - 11. klases 1. ieskaites mācību materiāls #5 4. tēma…" at bounding box center [268, 127] width 536 height 255
click at [254, 211] on button "Iesniegt" at bounding box center [267, 212] width 51 height 12
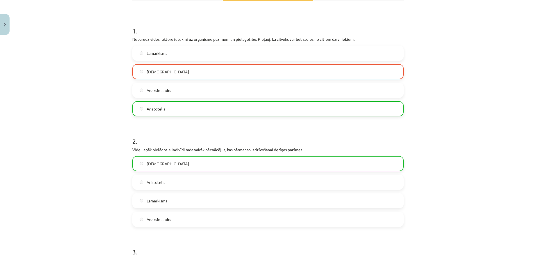
scroll to position [74, 0]
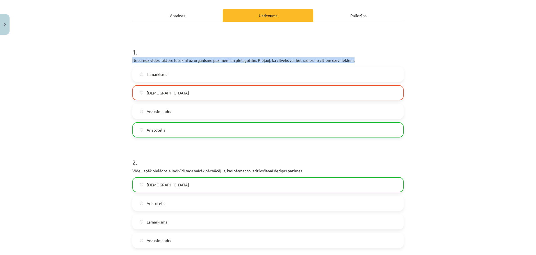
drag, startPoint x: 123, startPoint y: 59, endPoint x: 362, endPoint y: 60, distance: 239.5
click at [362, 60] on div "Mācību tēma: Bioloģijas i - 11. klases 1. ieskaites mācību materiāls #5 4. tēma…" at bounding box center [268, 127] width 536 height 255
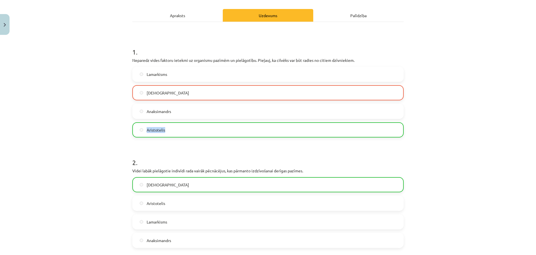
drag, startPoint x: 125, startPoint y: 133, endPoint x: 174, endPoint y: 134, distance: 48.6
click at [174, 134] on div "12 XP Saņemsi Sarežģīts 120 pilda Apraksts Uzdevums Palīdzība 1 . Neparedz vide…" at bounding box center [268, 195] width 278 height 463
click at [111, 74] on div "Mācību tēma: Bioloģijas i - 11. klases 1. ieskaites mācību materiāls #5 4. tēma…" at bounding box center [268, 127] width 536 height 255
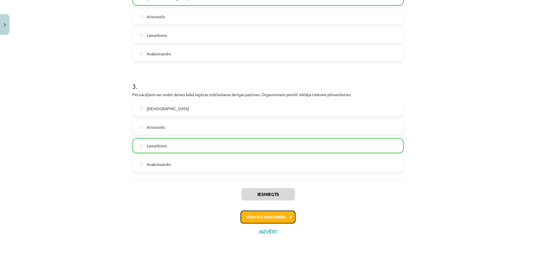
click at [268, 216] on button "Nākamā nodarbība" at bounding box center [267, 216] width 55 height 13
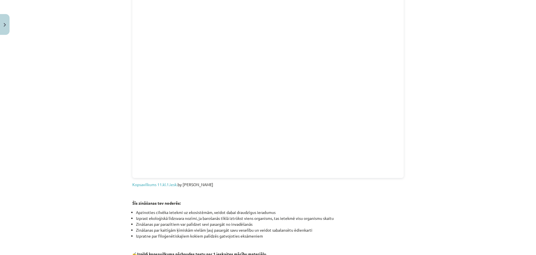
scroll to position [617, 0]
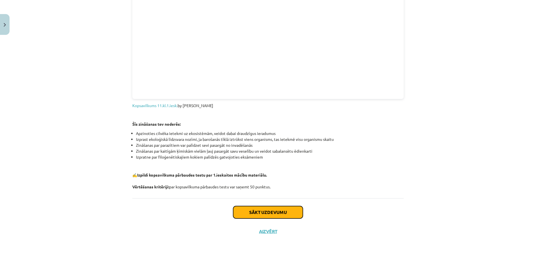
click at [255, 208] on button "Sākt uzdevumu" at bounding box center [268, 212] width 70 height 12
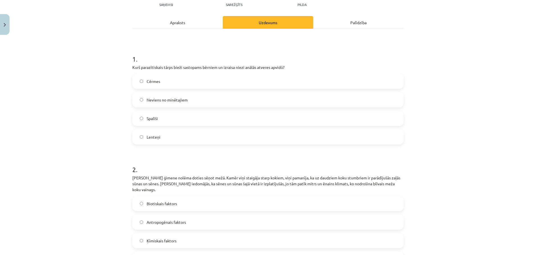
scroll to position [14, 0]
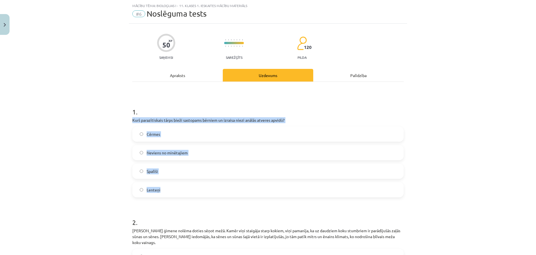
drag, startPoint x: 122, startPoint y: 121, endPoint x: 183, endPoint y: 187, distance: 90.2
click at [183, 187] on div "Mācību tēma: Bioloģijas i - 11. klases 1. ieskaites mācību materiāls #6 Noslēgu…" at bounding box center [268, 127] width 536 height 255
click at [134, 168] on label "Spalīši" at bounding box center [268, 171] width 270 height 14
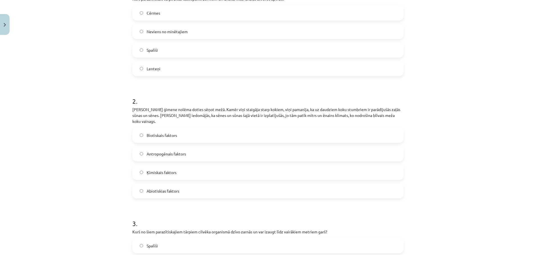
scroll to position [182, 0]
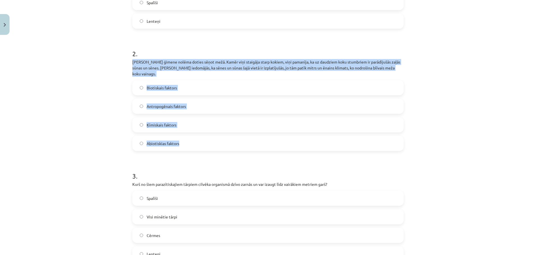
drag, startPoint x: 131, startPoint y: 64, endPoint x: 197, endPoint y: 139, distance: 100.2
click at [197, 139] on div "Mācību tēma: Bioloģijas i - 11. klases 1. ieskaites mācību materiāls #6 Noslēgu…" at bounding box center [268, 127] width 536 height 255
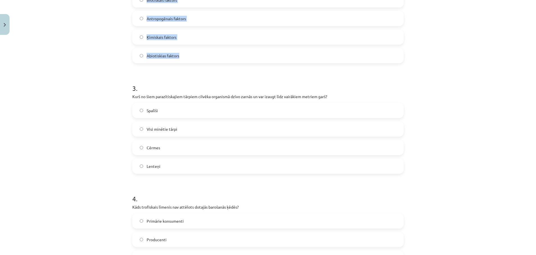
scroll to position [309, 0]
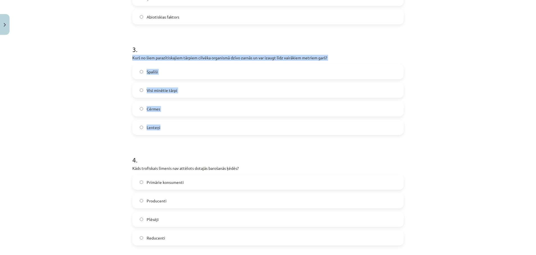
drag, startPoint x: 126, startPoint y: 52, endPoint x: 179, endPoint y: 116, distance: 83.5
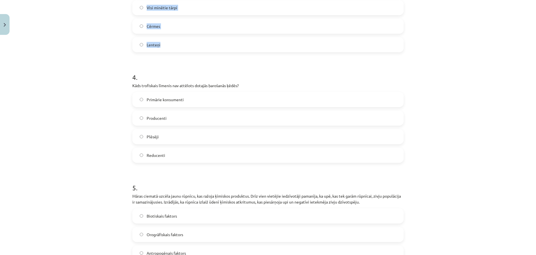
scroll to position [393, 0]
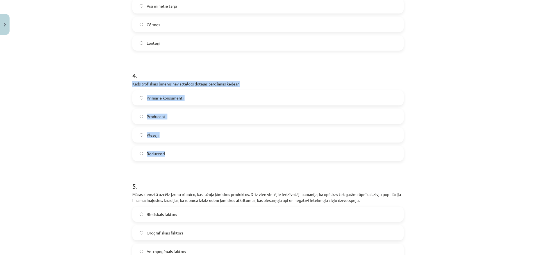
drag, startPoint x: 125, startPoint y: 77, endPoint x: 171, endPoint y: 143, distance: 80.4
click at [104, 126] on div "Mācību tēma: Bioloģijas i - 11. klases 1. ieskaites mācību materiāls #6 Noslēgu…" at bounding box center [268, 127] width 536 height 255
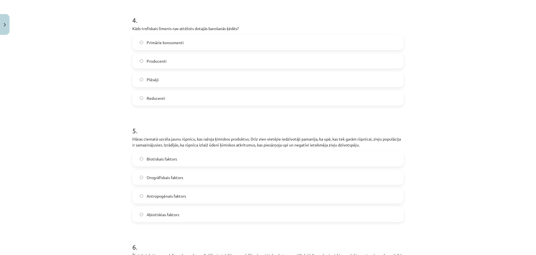
scroll to position [433, 0]
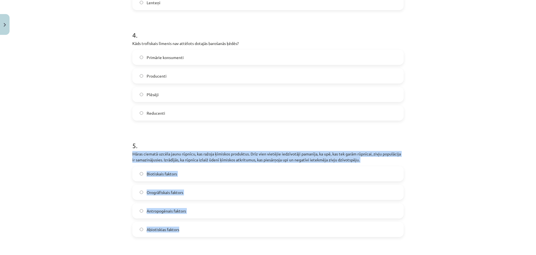
drag, startPoint x: 126, startPoint y: 146, endPoint x: 190, endPoint y: 221, distance: 99.1
click at [190, 221] on div "50 XP Saņemsi Sarežģīts 120 pilda Apraksts Uzdevums Palīdzība 1 . Kurš parazīti…" at bounding box center [268, 241] width 278 height 1274
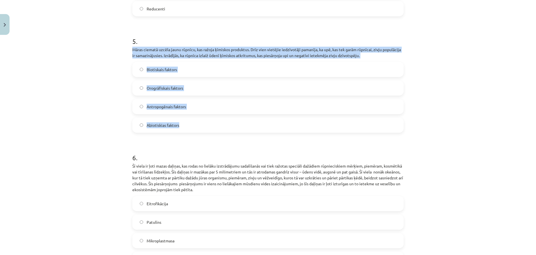
scroll to position [560, 0]
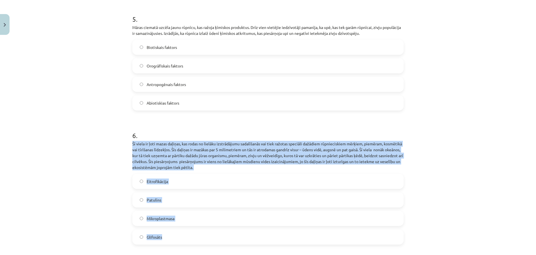
drag, startPoint x: 127, startPoint y: 134, endPoint x: 177, endPoint y: 228, distance: 106.8
click at [177, 228] on div "50 XP Saņemsi Sarežģīts 120 pilda Apraksts Uzdevums Palīdzība 1 . Kurš parazīti…" at bounding box center [268, 115] width 278 height 1274
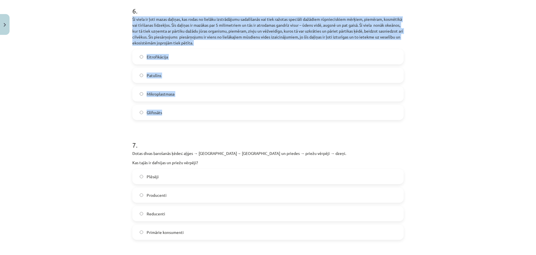
scroll to position [728, 0]
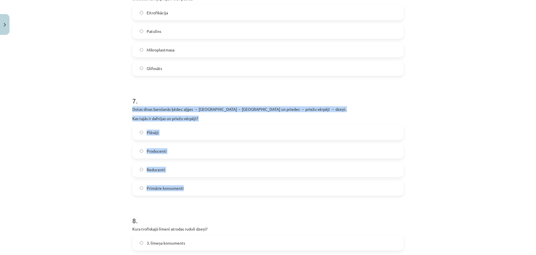
drag, startPoint x: 124, startPoint y: 101, endPoint x: 189, endPoint y: 181, distance: 103.2
click at [189, 181] on div "Mācību tēma: Bioloģijas i - 11. klases 1. ieskaites mācību materiāls #6 Noslēgu…" at bounding box center [268, 127] width 536 height 255
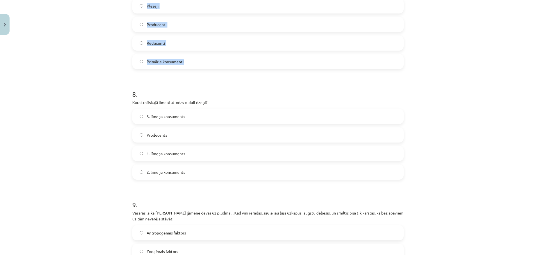
scroll to position [897, 0]
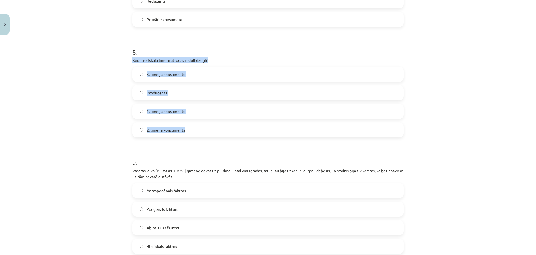
drag, startPoint x: 124, startPoint y: 53, endPoint x: 182, endPoint y: 124, distance: 92.4
click at [182, 124] on div "Mācību tēma: Bioloģijas i - 11. klases 1. ieskaites mācību materiāls #6 Noslēgu…" at bounding box center [268, 127] width 536 height 255
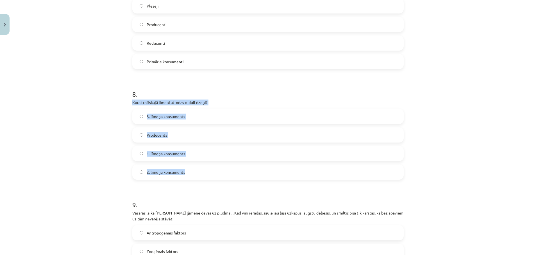
scroll to position [812, 0]
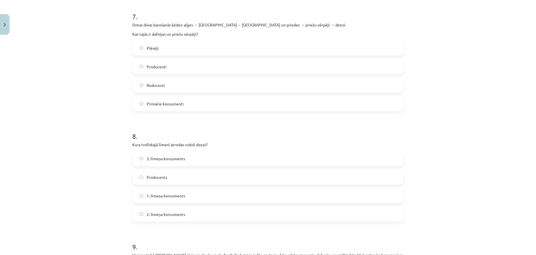
click at [133, 97] on label "Primārie konsumenti" at bounding box center [268, 104] width 270 height 14
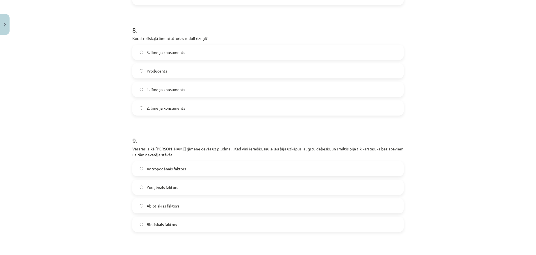
scroll to position [939, 0]
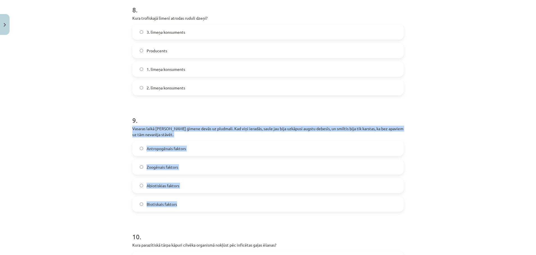
drag, startPoint x: 126, startPoint y: 121, endPoint x: 205, endPoint y: 195, distance: 108.5
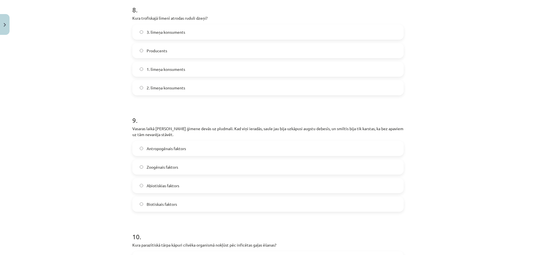
click at [138, 25] on label "3. līmeņa konsuments" at bounding box center [268, 32] width 270 height 14
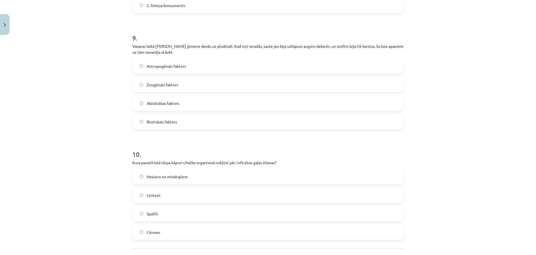
scroll to position [1065, 0]
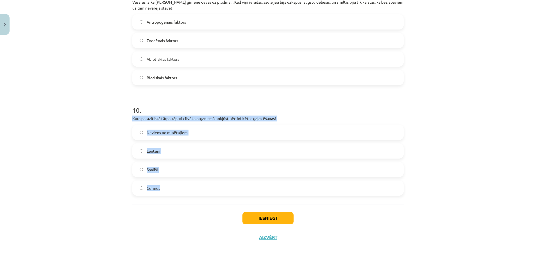
drag, startPoint x: 124, startPoint y: 114, endPoint x: 168, endPoint y: 185, distance: 83.5
click at [168, 185] on div "Mācību tēma: Bioloģijas i - 11. klases 1. ieskaites mācību materiāls #6 Noslēgu…" at bounding box center [268, 127] width 536 height 255
click at [269, 213] on button "Iesniegt" at bounding box center [267, 218] width 51 height 12
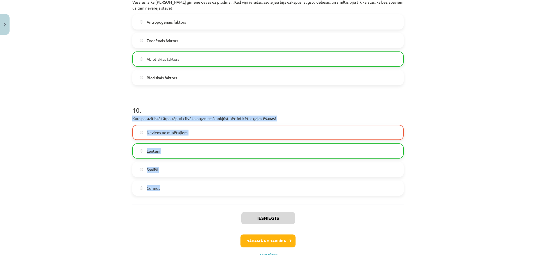
click at [101, 159] on div "Mācību tēma: Bioloģijas i - 11. klases 1. ieskaites mācību materiāls #6 Noslēgu…" at bounding box center [268, 127] width 536 height 255
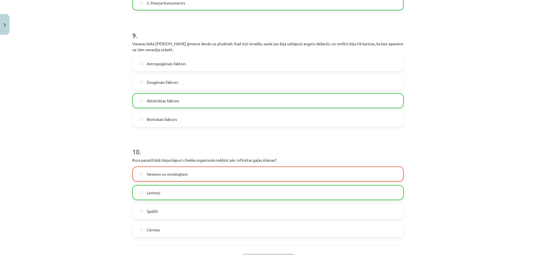
scroll to position [1083, 0]
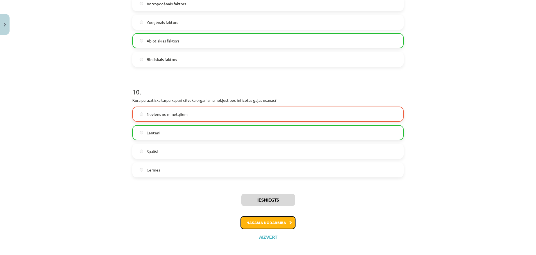
click at [261, 216] on button "Nākamā nodarbība" at bounding box center [267, 222] width 55 height 13
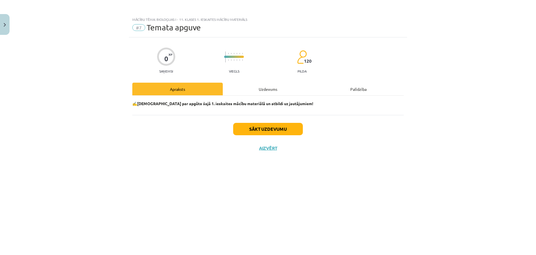
scroll to position [0, 0]
click at [270, 127] on button "Sākt uzdevumu" at bounding box center [268, 129] width 70 height 12
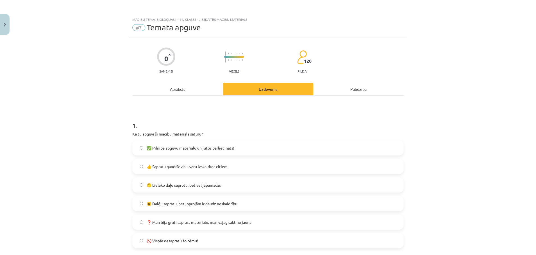
scroll to position [42, 0]
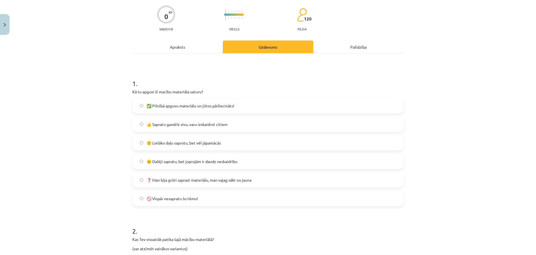
click at [135, 142] on label "🙂 Lielāko daļu saprotu, bet vēl jāpamācās" at bounding box center [268, 143] width 270 height 14
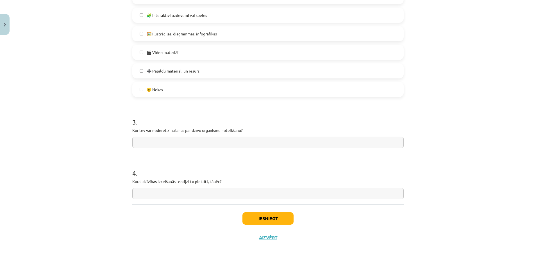
scroll to position [351, 0]
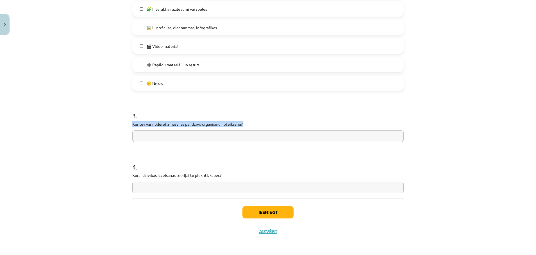
drag, startPoint x: 127, startPoint y: 125, endPoint x: 247, endPoint y: 123, distance: 120.2
click at [82, 79] on div "Mācību tēma: Bioloģijas i - 11. klases 1. ieskaites mācību materiāls #7 Temata …" at bounding box center [268, 127] width 536 height 255
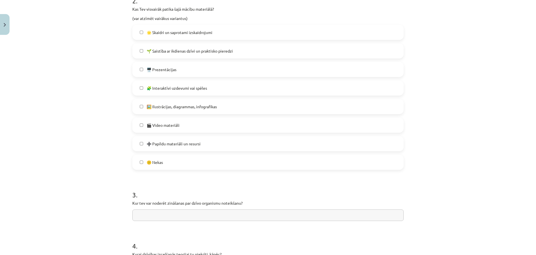
scroll to position [267, 0]
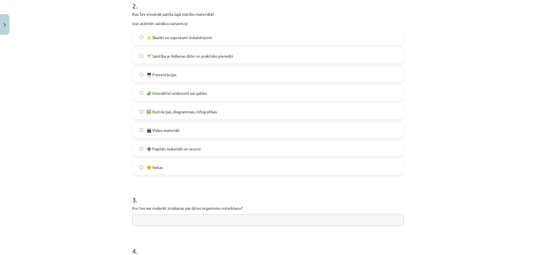
click at [135, 131] on label "🎬 Video materiāli" at bounding box center [268, 130] width 270 height 14
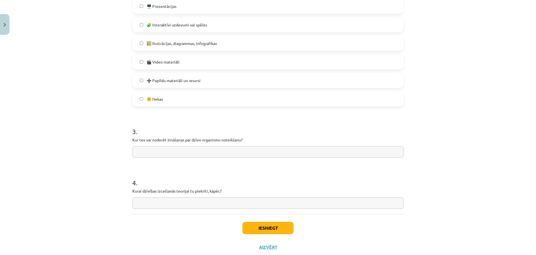
scroll to position [351, 0]
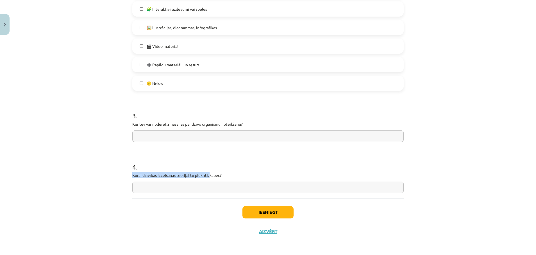
drag, startPoint x: 126, startPoint y: 179, endPoint x: 206, endPoint y: 177, distance: 80.0
drag, startPoint x: 123, startPoint y: 173, endPoint x: 227, endPoint y: 177, distance: 104.0
click at [227, 177] on div "Mācību tēma: Bioloģijas i - 11. klases 1. ieskaites mācību materiāls #7 Temata …" at bounding box center [268, 127] width 536 height 255
click at [59, 127] on div "Mācību tēma: Bioloģijas i - 11. klases 1. ieskaites mācību materiāls #7 Temata …" at bounding box center [268, 127] width 536 height 255
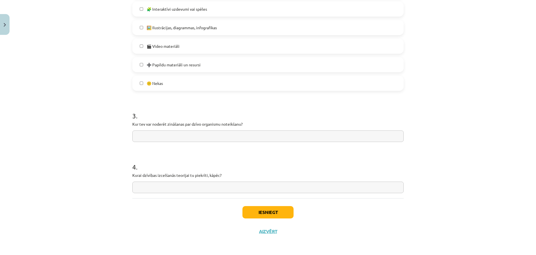
click at [175, 137] on input "text" at bounding box center [267, 136] width 271 height 12
paste input "**********"
type input "**********"
click at [54, 184] on div "Mācību tēma: Bioloģijas i - 11. klases 1. ieskaites mācību materiāls #7 Temata …" at bounding box center [268, 127] width 536 height 255
click at [137, 187] on input "text" at bounding box center [267, 187] width 271 height 12
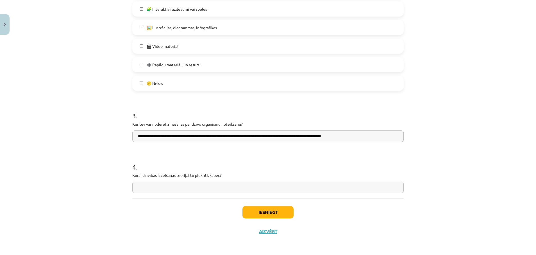
paste input "**********"
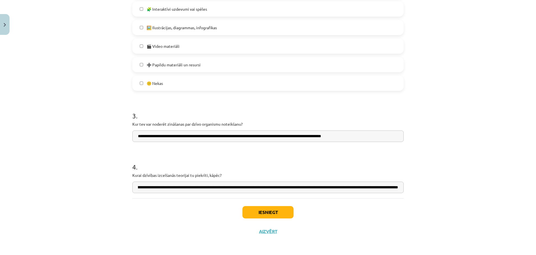
scroll to position [0, 0]
drag, startPoint x: 157, startPoint y: 188, endPoint x: 85, endPoint y: 177, distance: 73.2
click at [85, 177] on div "Mācību tēma: Bioloģijas i - 11. klases 1. ieskaites mācību materiāls #7 Temata …" at bounding box center [268, 127] width 536 height 255
click at [152, 188] on input "**********" at bounding box center [267, 187] width 271 height 12
click at [330, 188] on input "**********" at bounding box center [267, 187] width 271 height 12
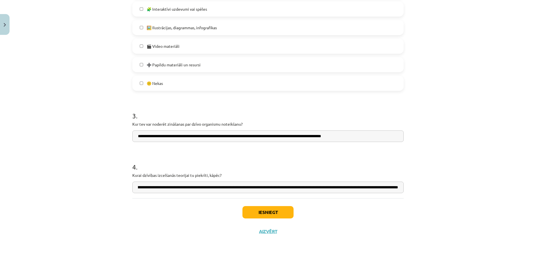
scroll to position [0, 57]
type input "**********"
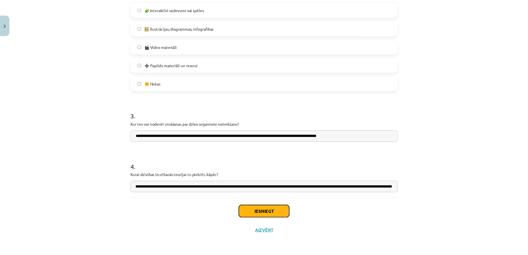
scroll to position [0, 0]
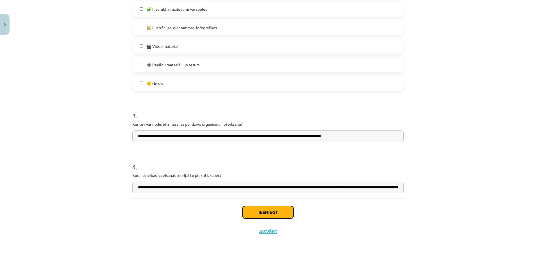
click at [263, 210] on button "Iesniegt" at bounding box center [267, 212] width 51 height 12
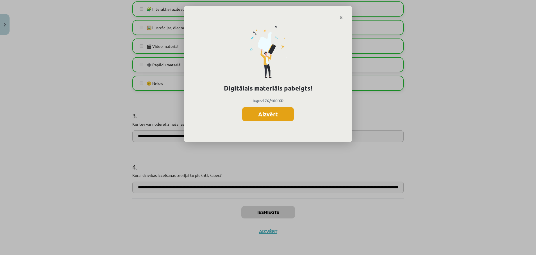
click at [270, 114] on button "Aizvērt" at bounding box center [268, 114] width 52 height 14
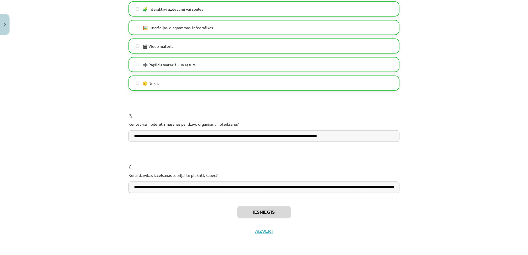
scroll to position [168, 0]
click at [257, 231] on button "Aizvērt" at bounding box center [264, 231] width 21 height 6
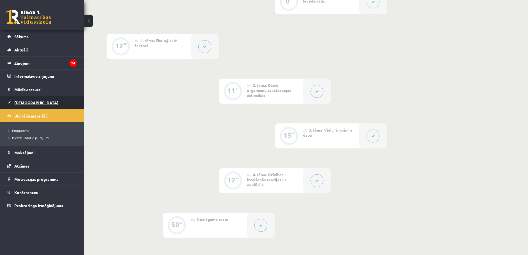
click at [25, 103] on span "[DEMOGRAPHIC_DATA]" at bounding box center [36, 102] width 44 height 5
